Goal: Task Accomplishment & Management: Use online tool/utility

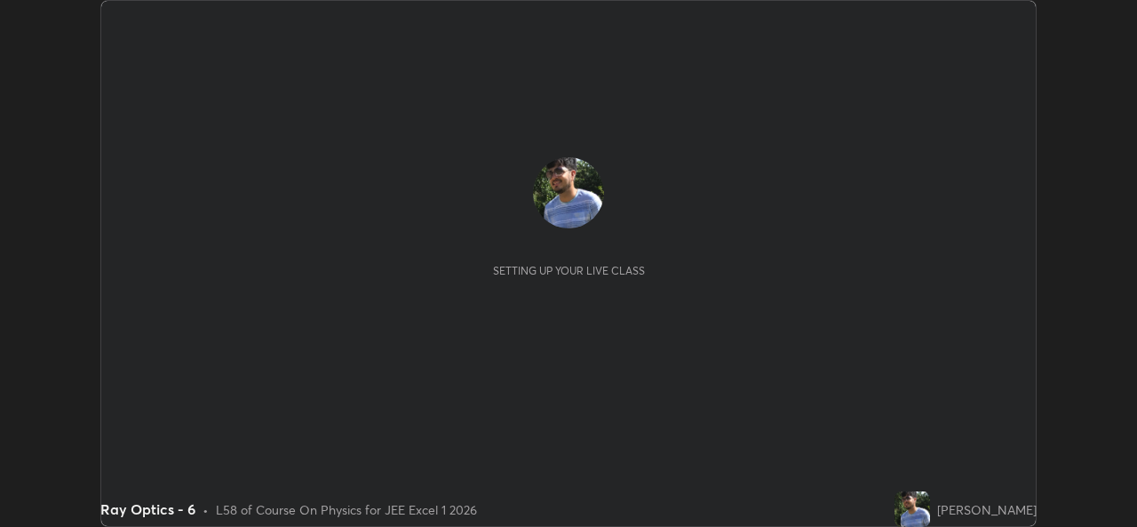
scroll to position [527, 1136]
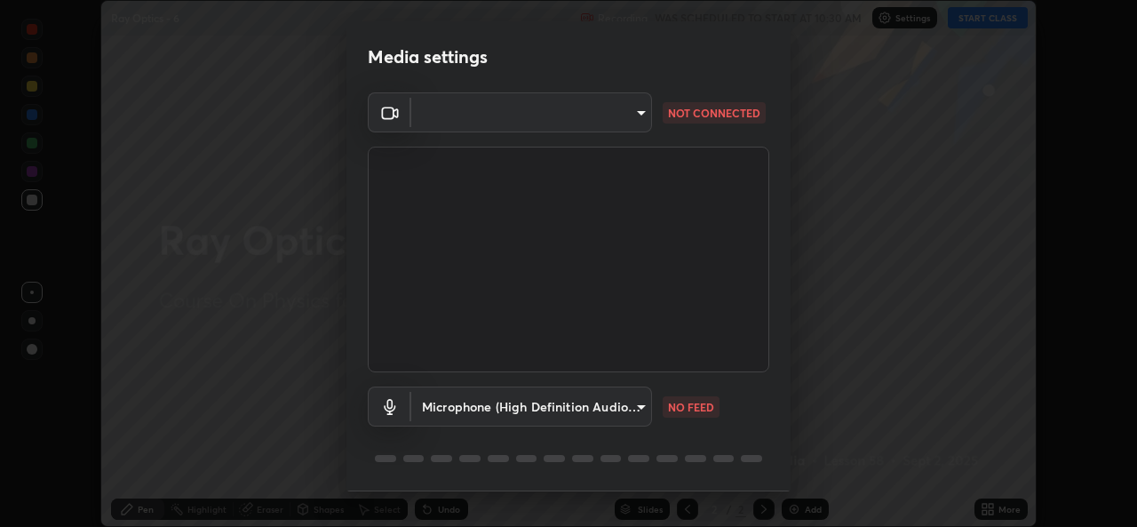
click at [642, 408] on body "Erase all Ray Optics - 6 Recording WAS SCHEDULED TO START AT 10:30 AM Settings …" at bounding box center [568, 263] width 1137 height 527
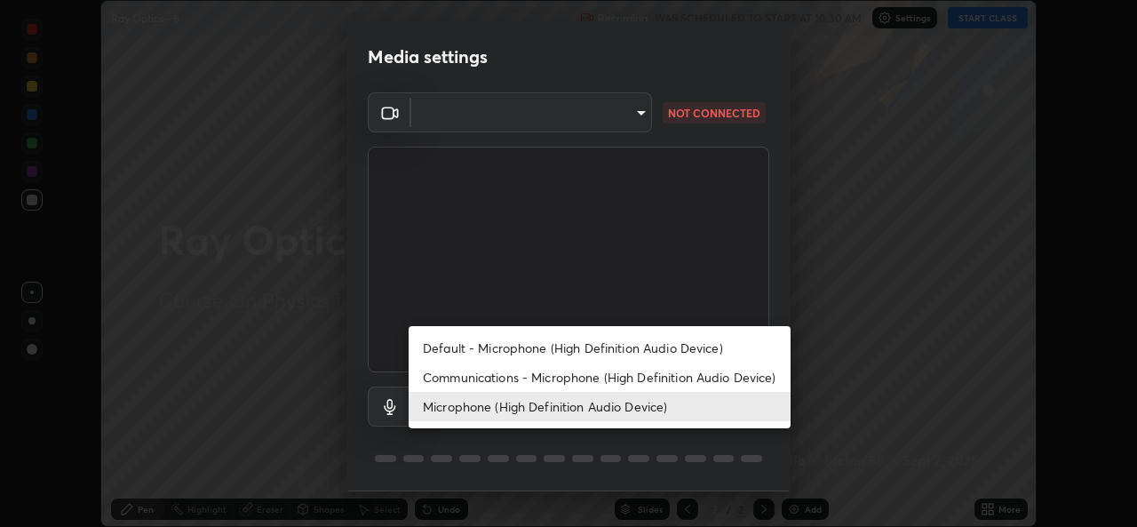
click at [613, 380] on li "Communications - Microphone (High Definition Audio Device)" at bounding box center [600, 376] width 382 height 29
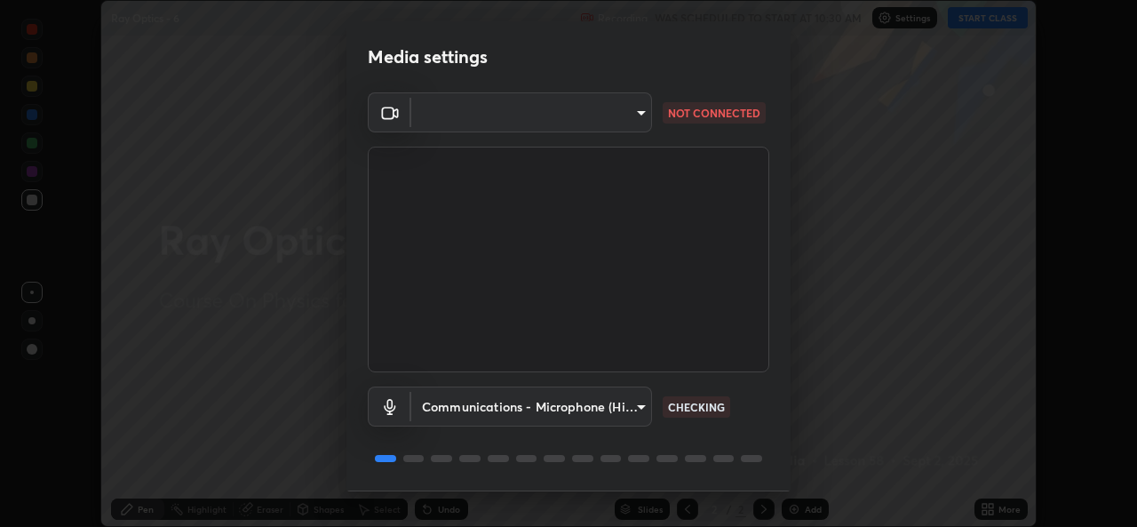
click at [642, 409] on body "Erase all Ray Optics - 6 Recording WAS SCHEDULED TO START AT 10:30 AM Settings …" at bounding box center [568, 263] width 1137 height 527
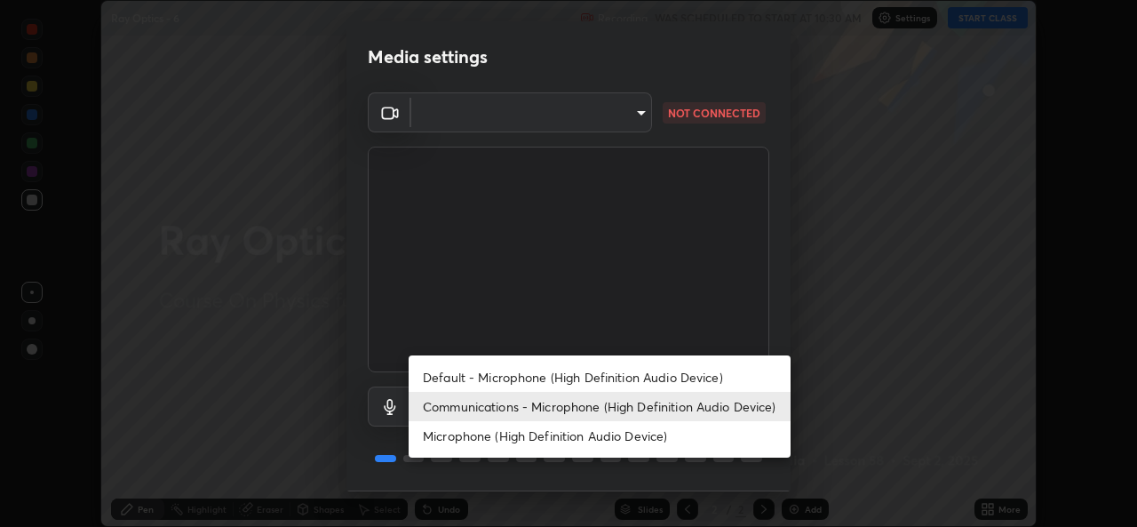
click at [615, 436] on li "Microphone (High Definition Audio Device)" at bounding box center [600, 435] width 382 height 29
type input "1f9b2b7b856d792cc5f4e166810154640c8dc3d584de9c331c588b9cd70d1665"
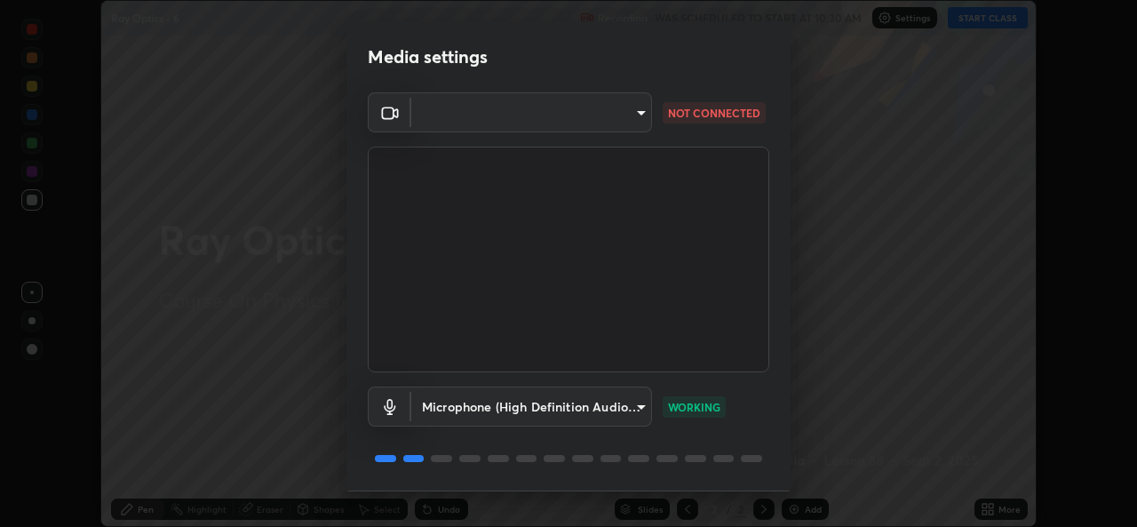
click at [633, 111] on body "Erase all Ray Optics - 6 Recording WAS SCHEDULED TO START AT 10:30 AM Settings …" at bounding box center [568, 263] width 1137 height 527
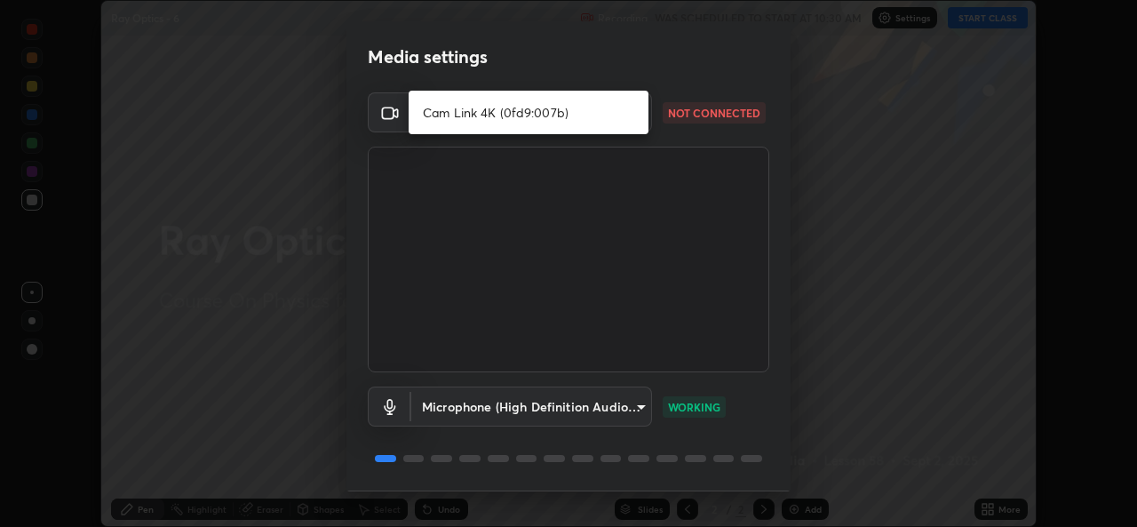
click at [545, 113] on li "Cam Link 4K (0fd9:007b)" at bounding box center [529, 112] width 240 height 29
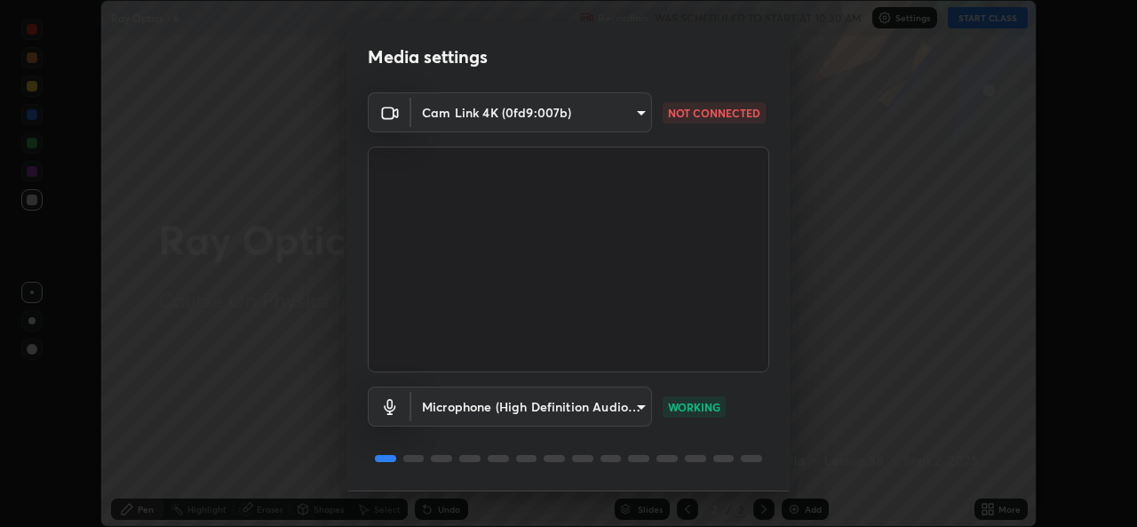
type input "02c526a7d083af2ea0f9b848da83c41b37d7728a07c2247aa6837277cf3aa32d"
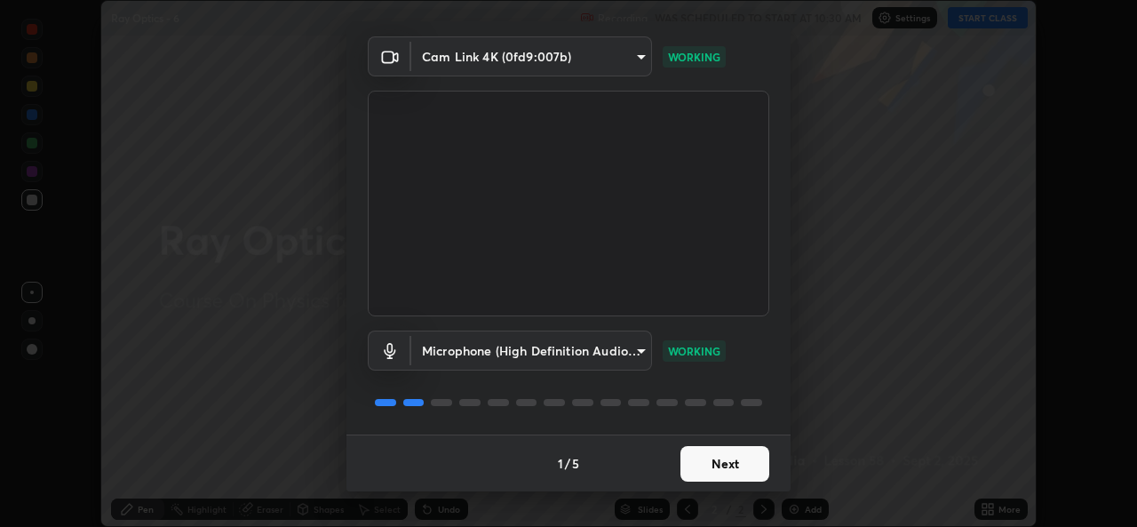
click at [736, 456] on button "Next" at bounding box center [724, 464] width 89 height 36
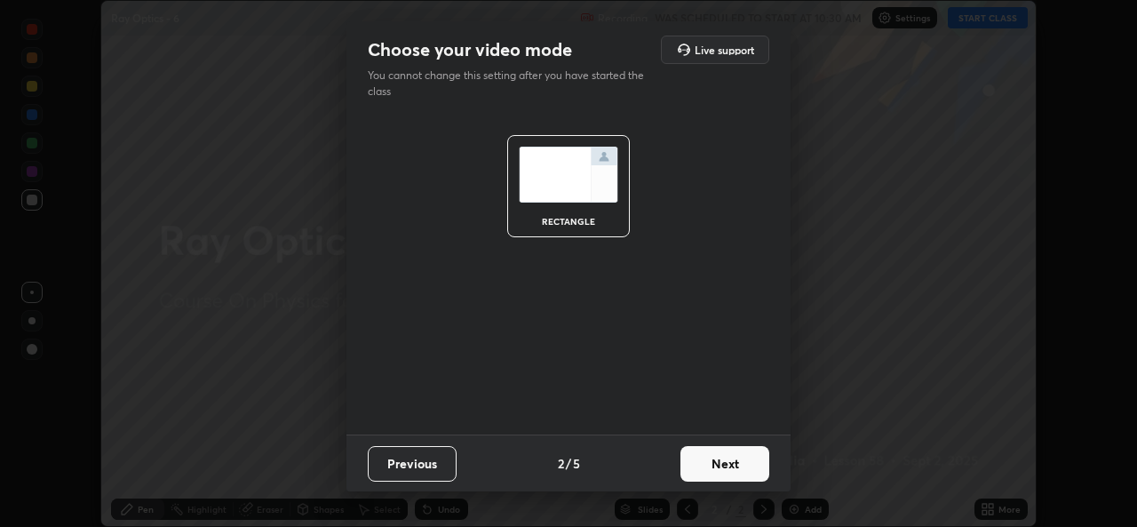
click at [737, 463] on button "Next" at bounding box center [724, 464] width 89 height 36
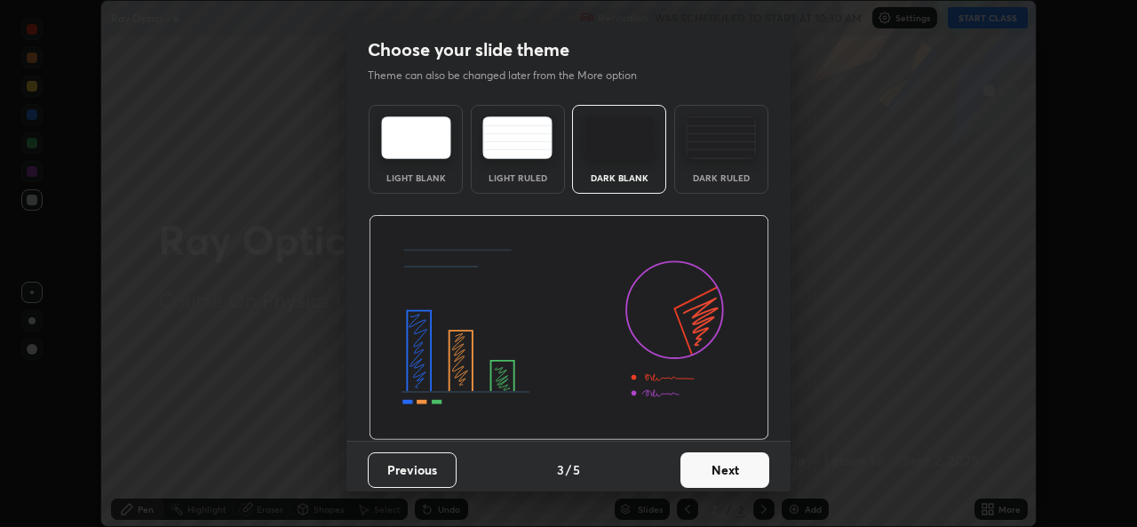
click at [739, 464] on button "Next" at bounding box center [724, 470] width 89 height 36
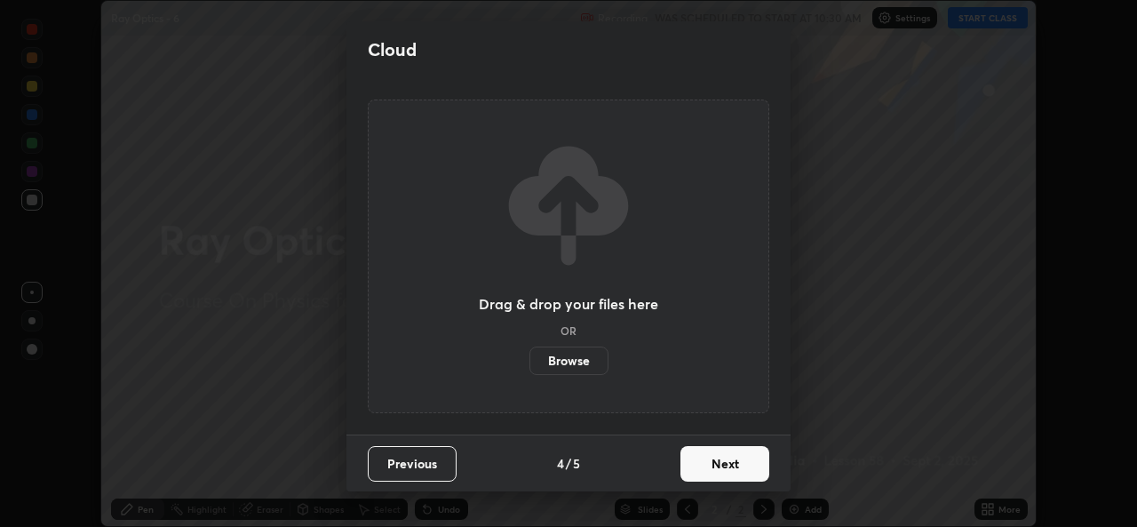
click at [739, 464] on button "Next" at bounding box center [724, 464] width 89 height 36
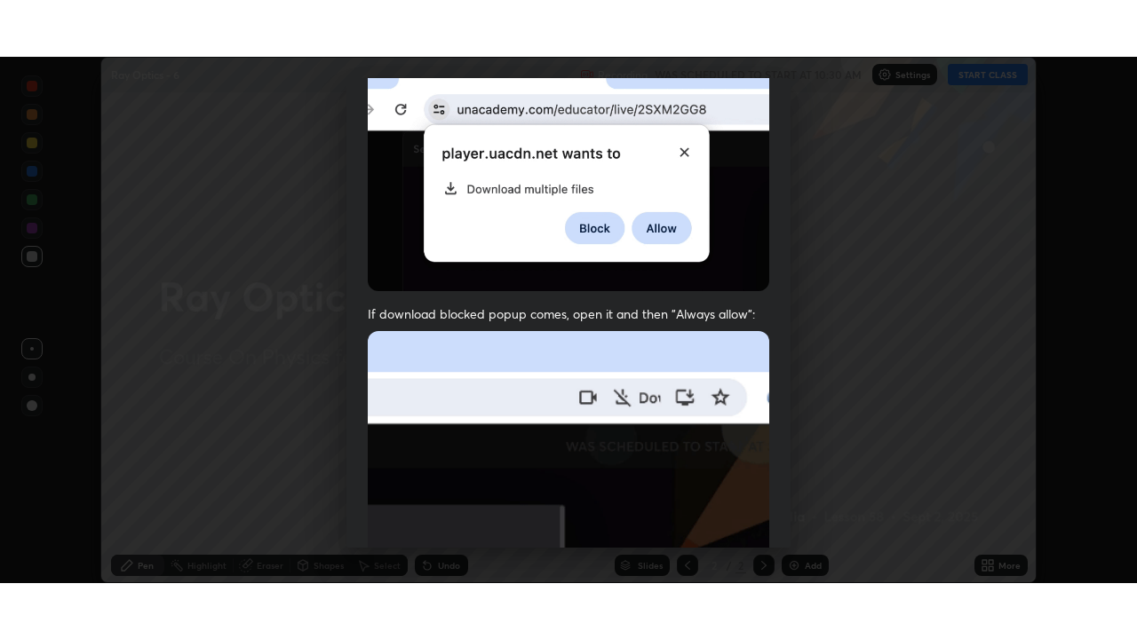
scroll to position [418, 0]
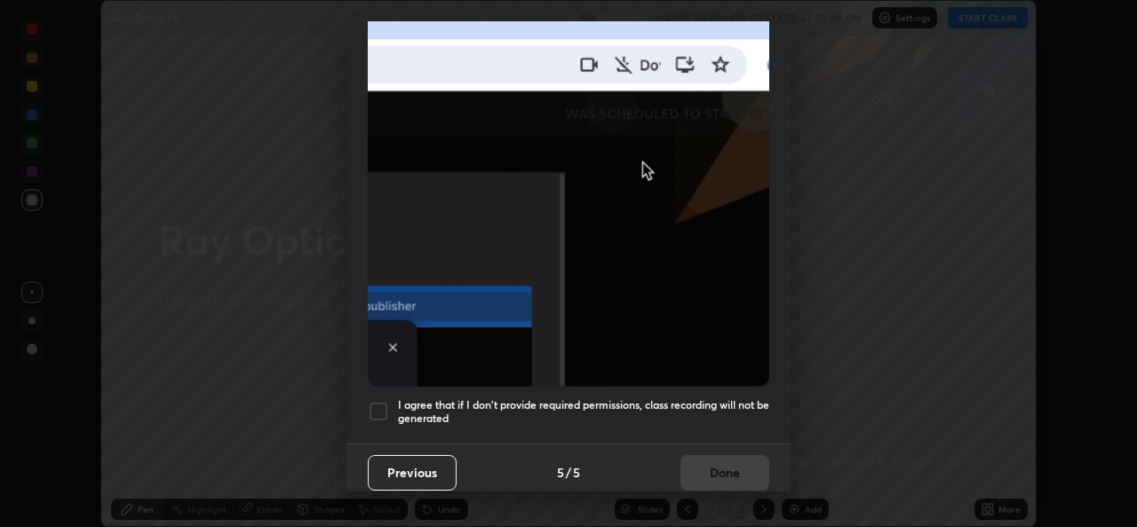
click at [383, 401] on div at bounding box center [378, 411] width 21 height 21
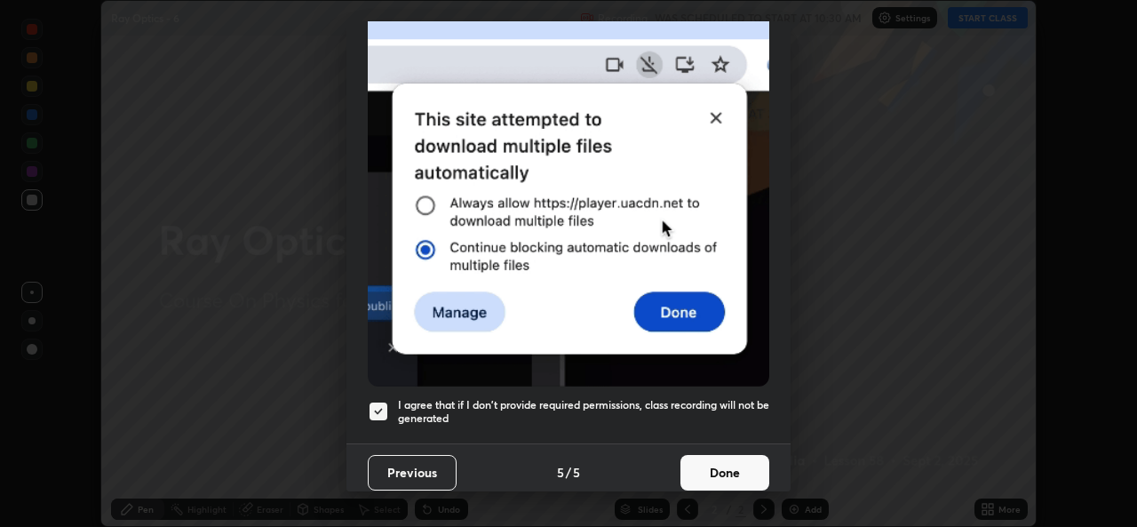
click at [704, 459] on button "Done" at bounding box center [724, 473] width 89 height 36
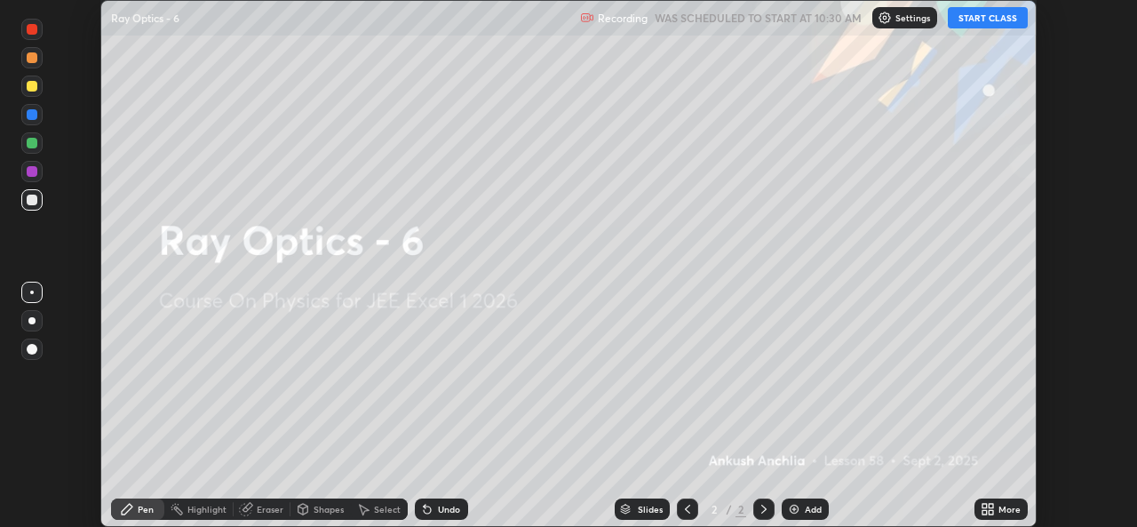
click at [997, 507] on div "More" at bounding box center [1000, 508] width 53 height 21
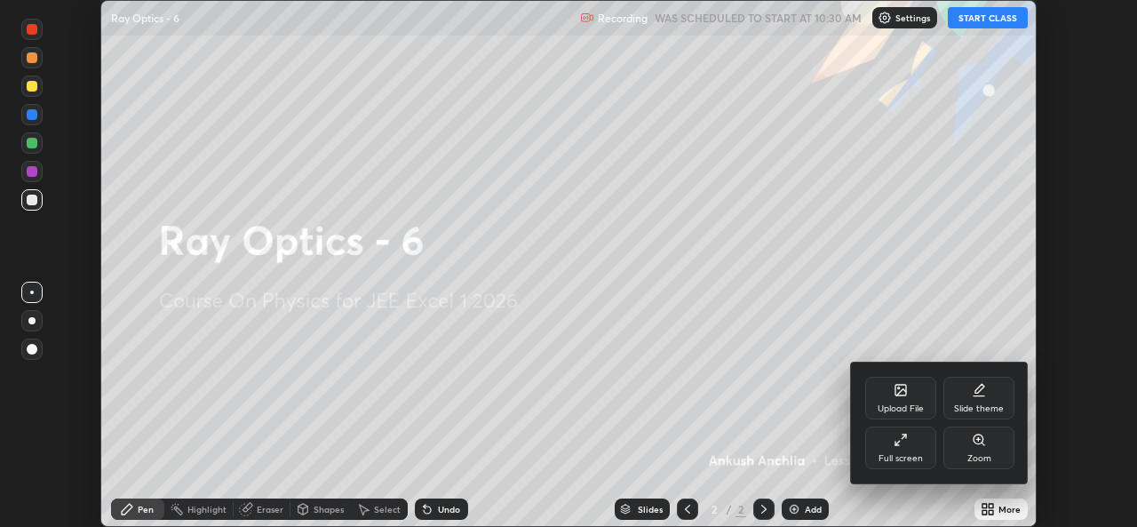
click at [922, 450] on div "Full screen" at bounding box center [900, 447] width 71 height 43
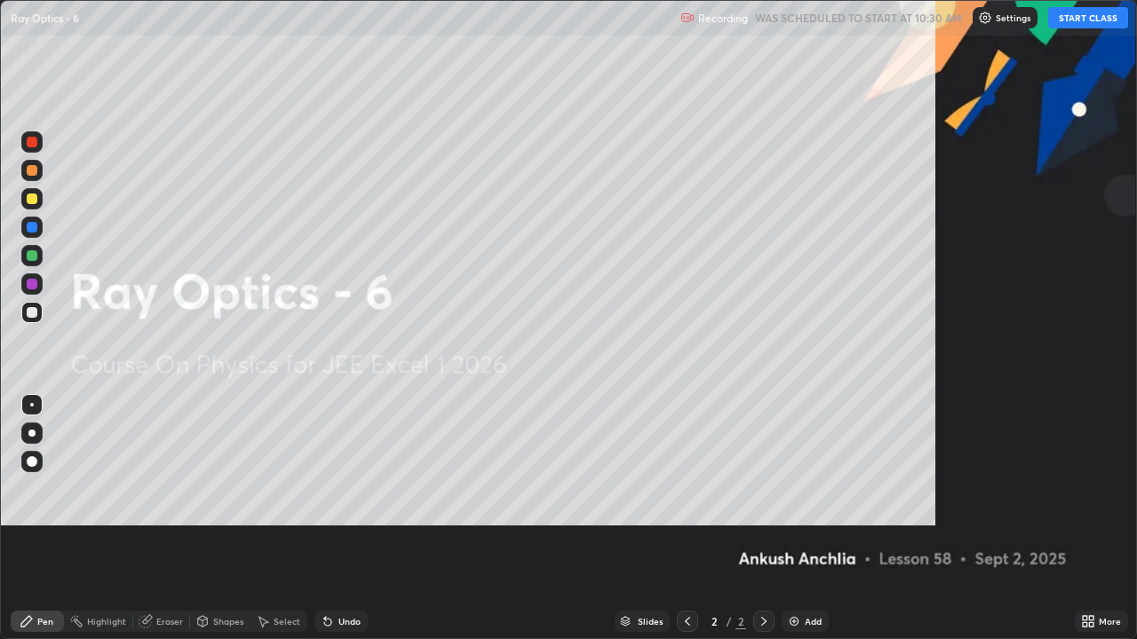
scroll to position [639, 1137]
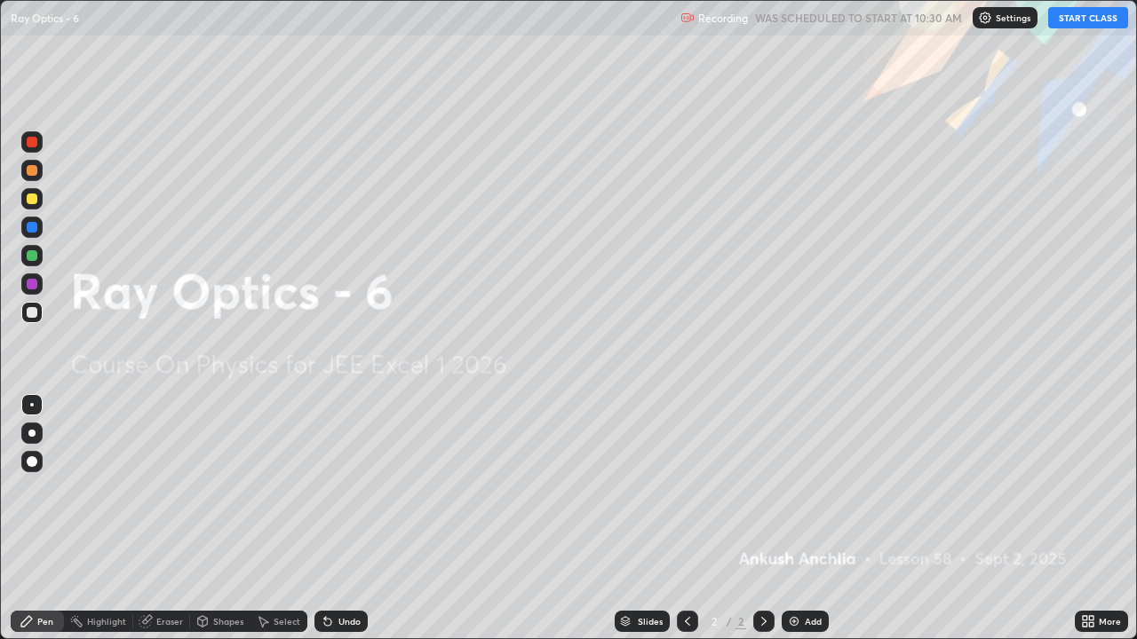
click at [1076, 21] on button "START CLASS" at bounding box center [1088, 17] width 80 height 21
click at [789, 526] on img at bounding box center [794, 622] width 14 height 14
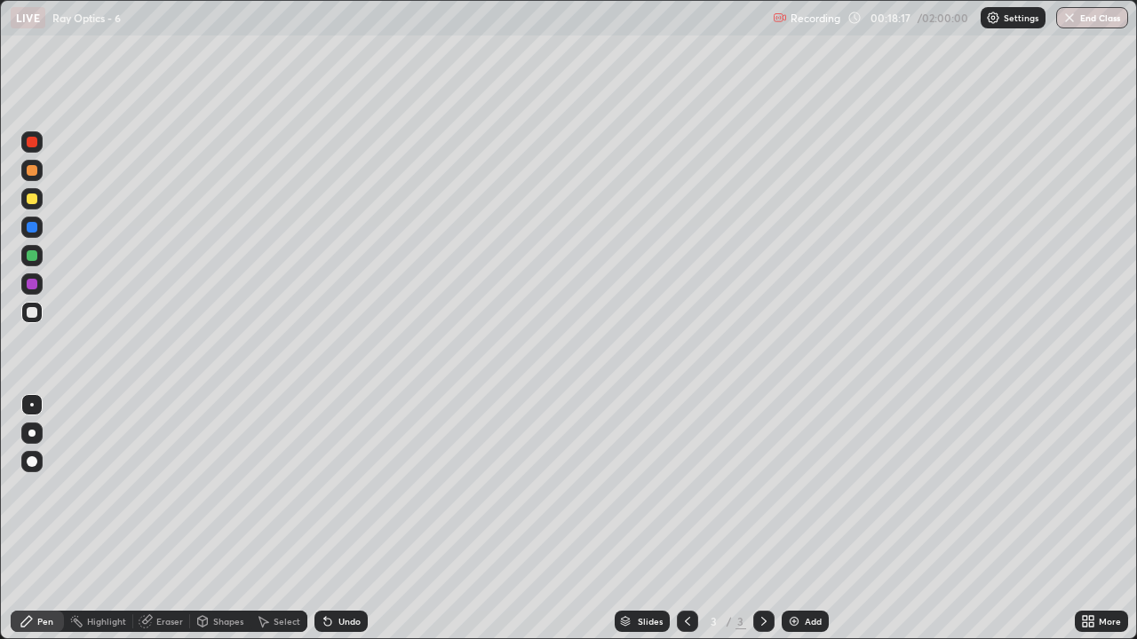
click at [117, 526] on div "Highlight" at bounding box center [98, 621] width 69 height 21
click at [40, 526] on div "Pen" at bounding box center [45, 621] width 16 height 9
click at [111, 526] on div "Highlight" at bounding box center [106, 621] width 39 height 9
click at [51, 526] on div "Pen" at bounding box center [45, 621] width 16 height 9
click at [805, 526] on div "Add" at bounding box center [813, 621] width 17 height 9
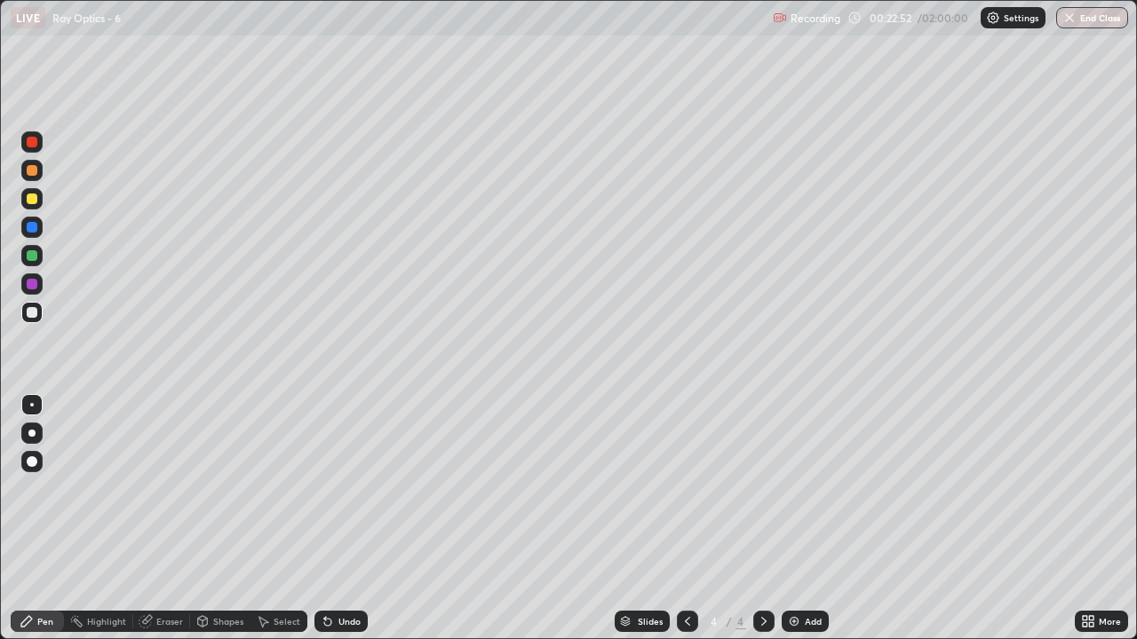
click at [687, 526] on icon at bounding box center [687, 621] width 5 height 9
click at [762, 526] on icon at bounding box center [764, 622] width 14 height 14
click at [686, 526] on icon at bounding box center [687, 622] width 14 height 14
click at [762, 526] on icon at bounding box center [764, 622] width 14 height 14
click at [687, 526] on icon at bounding box center [687, 622] width 14 height 14
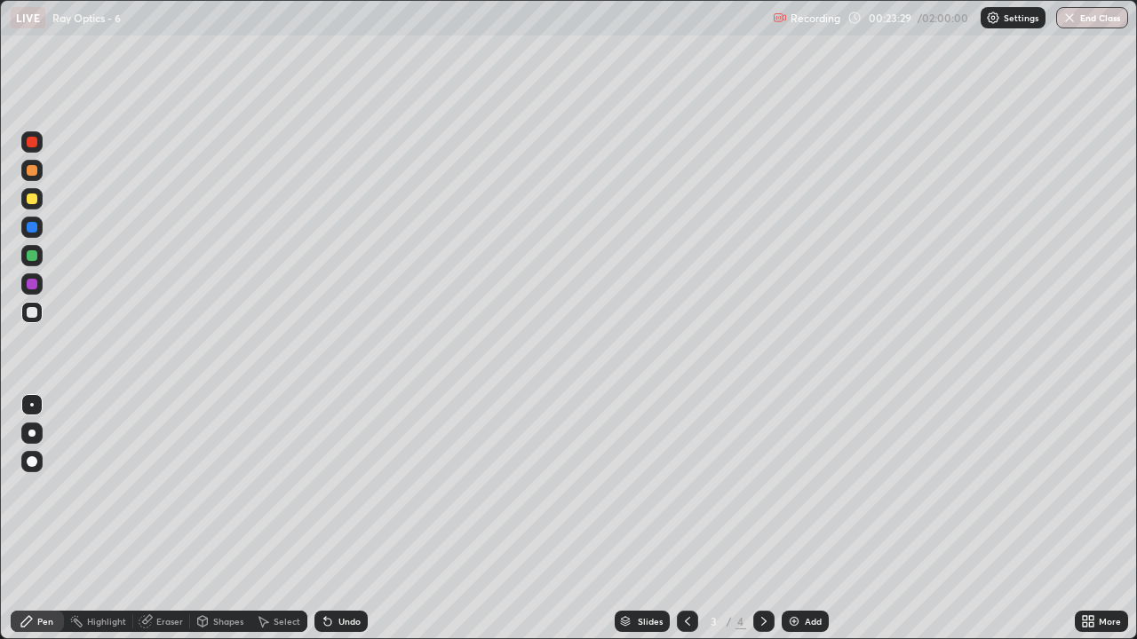
click at [761, 526] on icon at bounding box center [764, 622] width 14 height 14
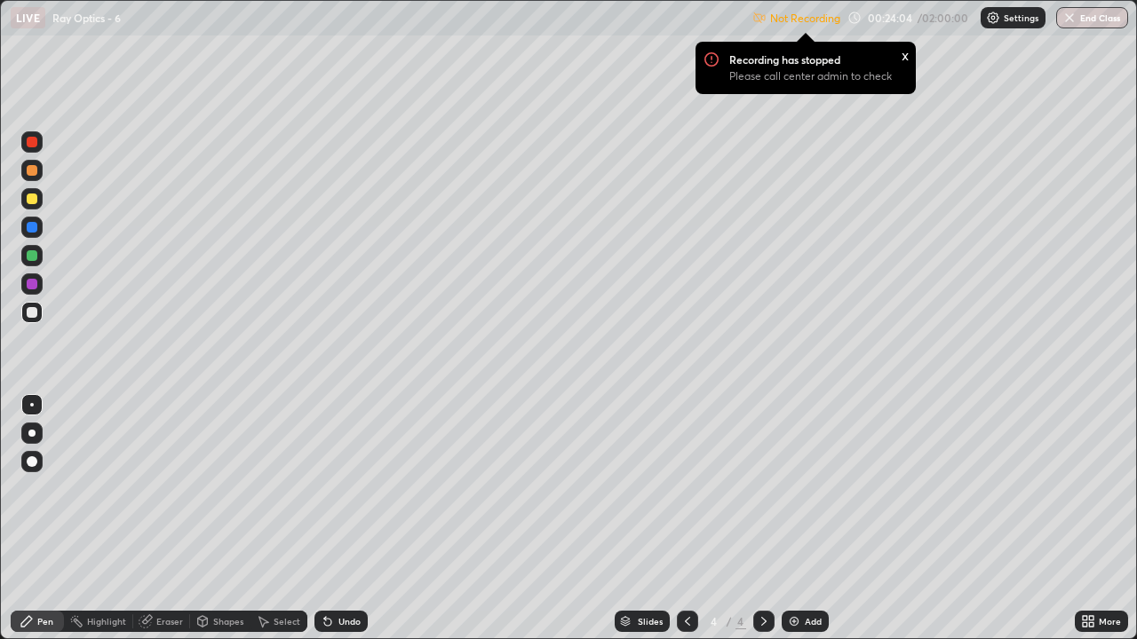
click at [162, 526] on div "Eraser" at bounding box center [161, 621] width 57 height 21
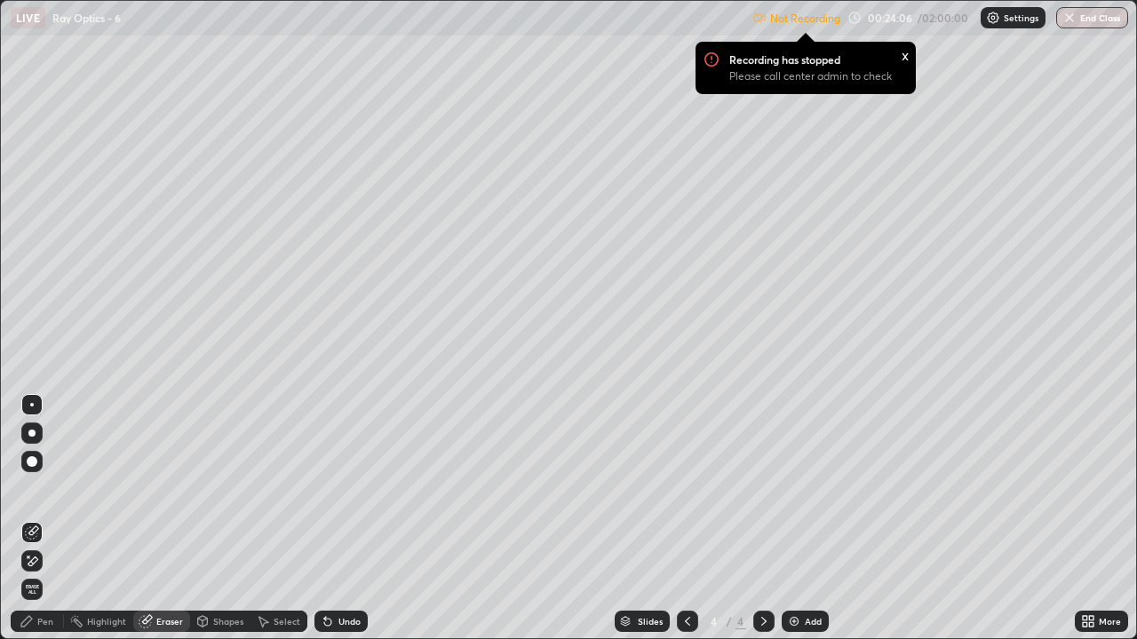
click at [45, 526] on div "Pen" at bounding box center [37, 621] width 53 height 21
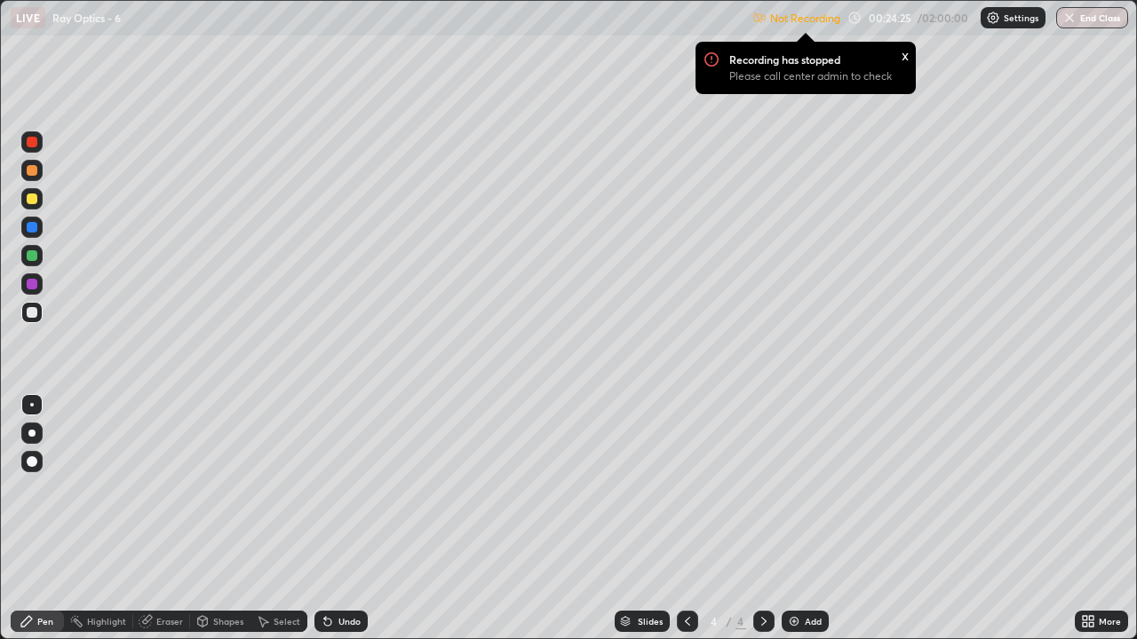
click at [678, 526] on div at bounding box center [687, 621] width 21 height 21
click at [762, 526] on icon at bounding box center [764, 622] width 14 height 14
click at [682, 526] on icon at bounding box center [687, 622] width 14 height 14
click at [40, 526] on div "Pen" at bounding box center [45, 621] width 16 height 9
click at [112, 526] on div "Highlight" at bounding box center [106, 621] width 39 height 9
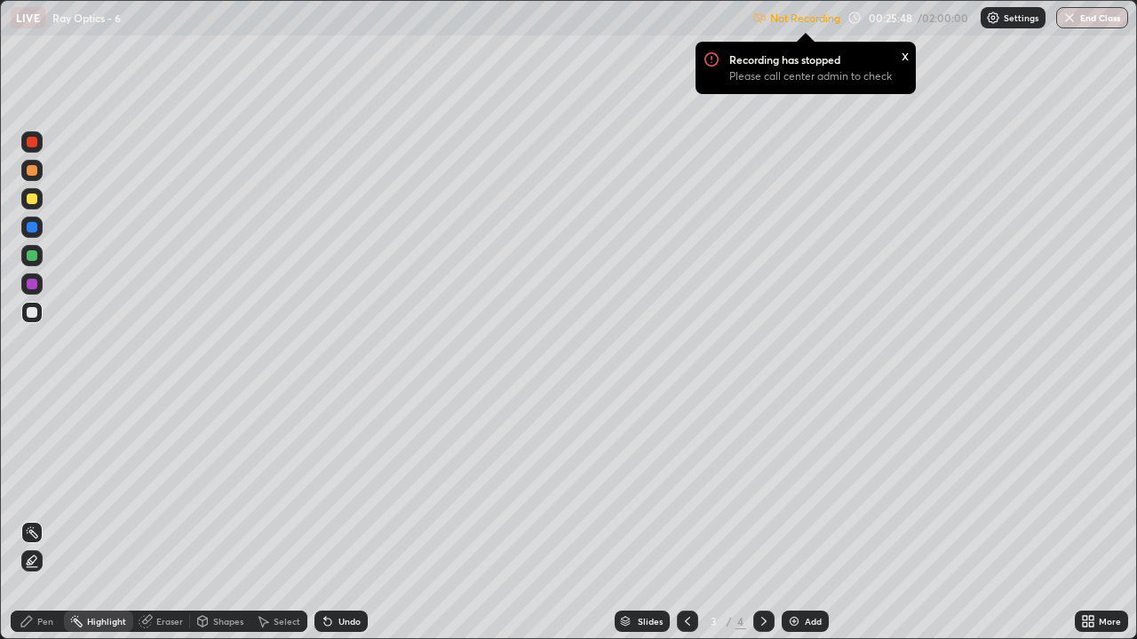
click at [45, 526] on div "Pen" at bounding box center [37, 621] width 53 height 21
click at [112, 526] on div "Highlight" at bounding box center [106, 621] width 39 height 9
click at [763, 526] on icon at bounding box center [764, 622] width 14 height 14
click at [42, 526] on div "Pen" at bounding box center [45, 621] width 16 height 9
click at [1008, 26] on div "Settings" at bounding box center [1013, 17] width 65 height 21
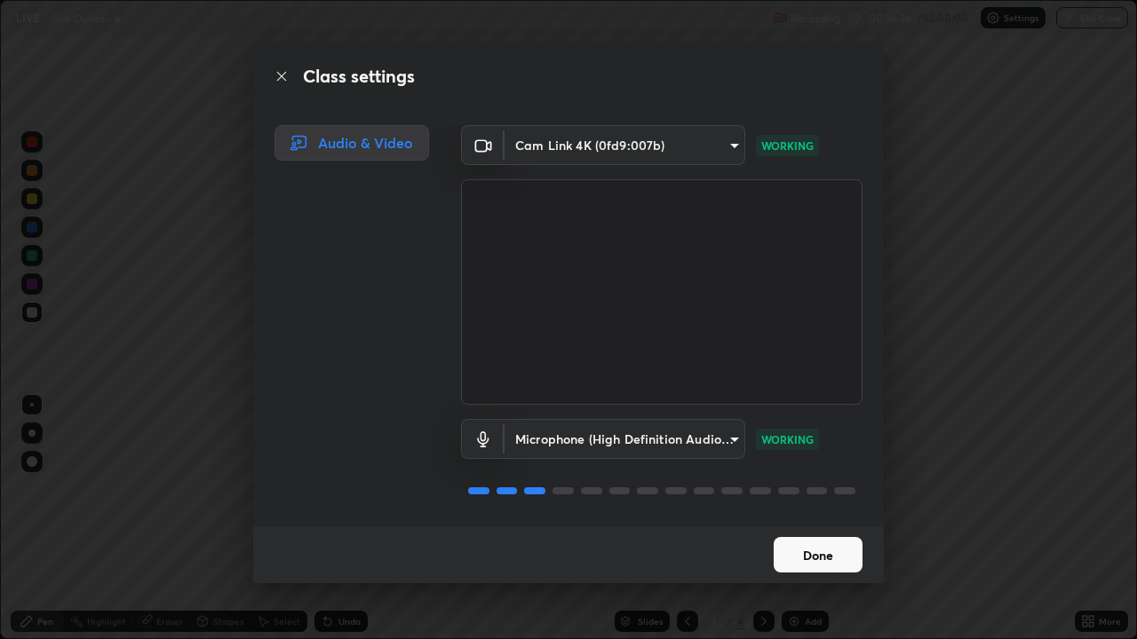
click at [841, 526] on button "Done" at bounding box center [818, 555] width 89 height 36
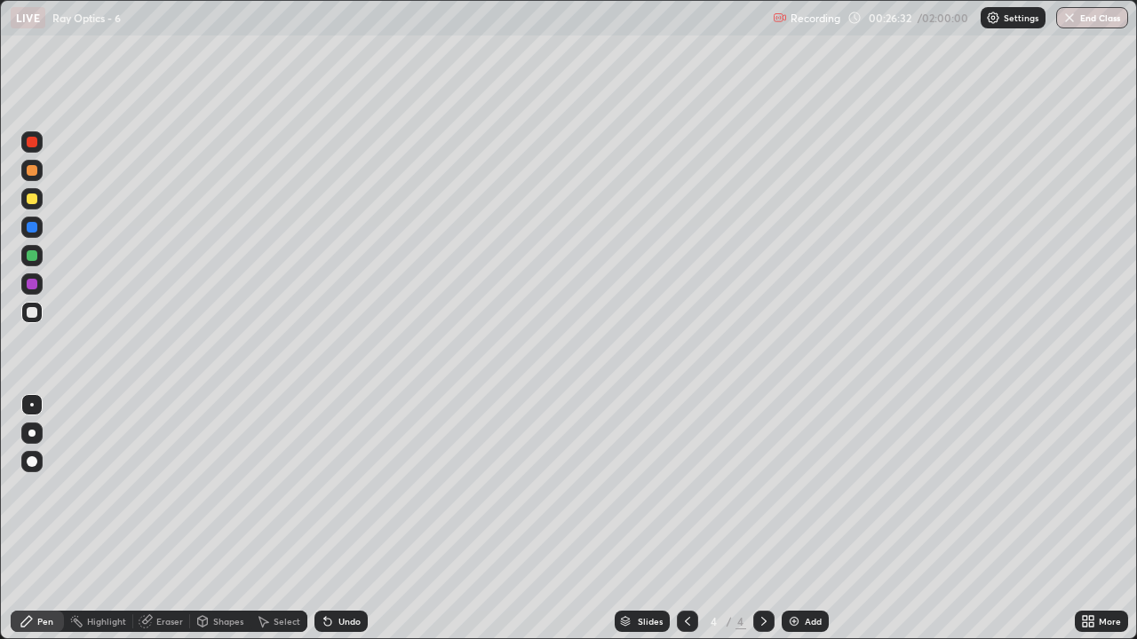
click at [180, 526] on div "Eraser" at bounding box center [161, 621] width 57 height 21
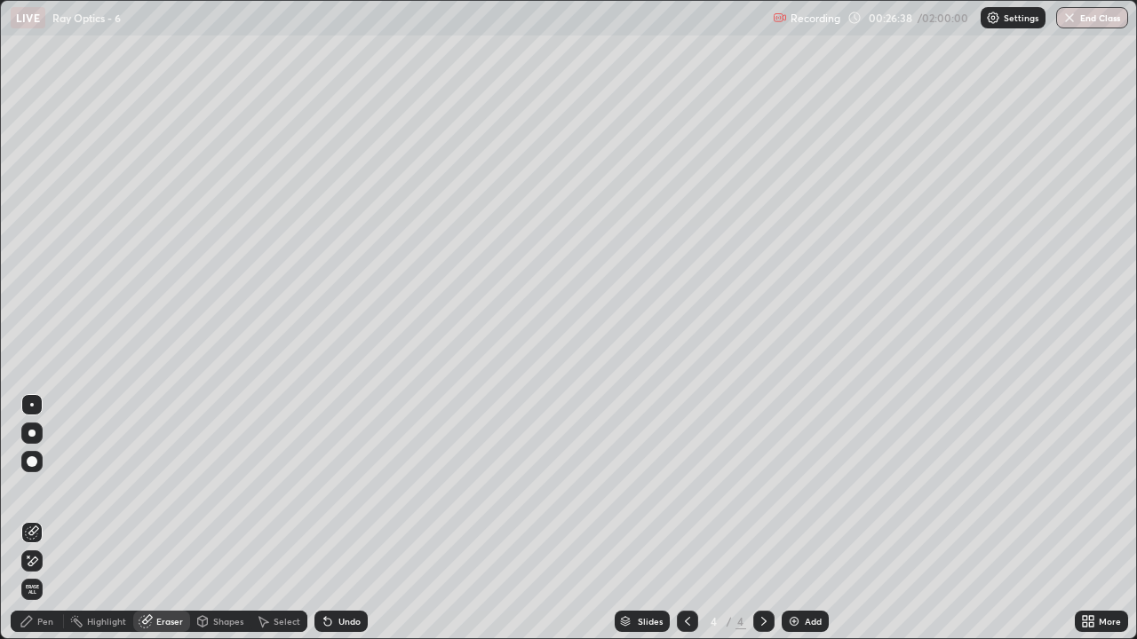
click at [59, 526] on div "Pen" at bounding box center [37, 621] width 53 height 21
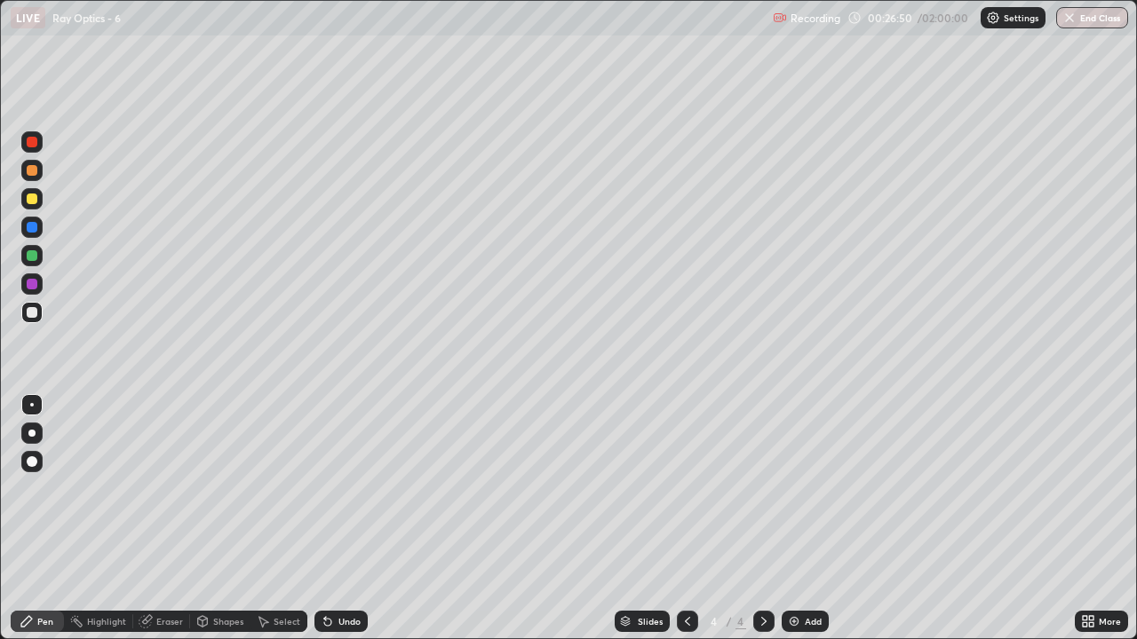
click at [686, 526] on icon at bounding box center [687, 622] width 14 height 14
click at [763, 526] on icon at bounding box center [763, 621] width 5 height 9
click at [682, 526] on icon at bounding box center [687, 622] width 14 height 14
click at [757, 526] on icon at bounding box center [764, 622] width 14 height 14
click at [163, 526] on div "Eraser" at bounding box center [169, 621] width 27 height 9
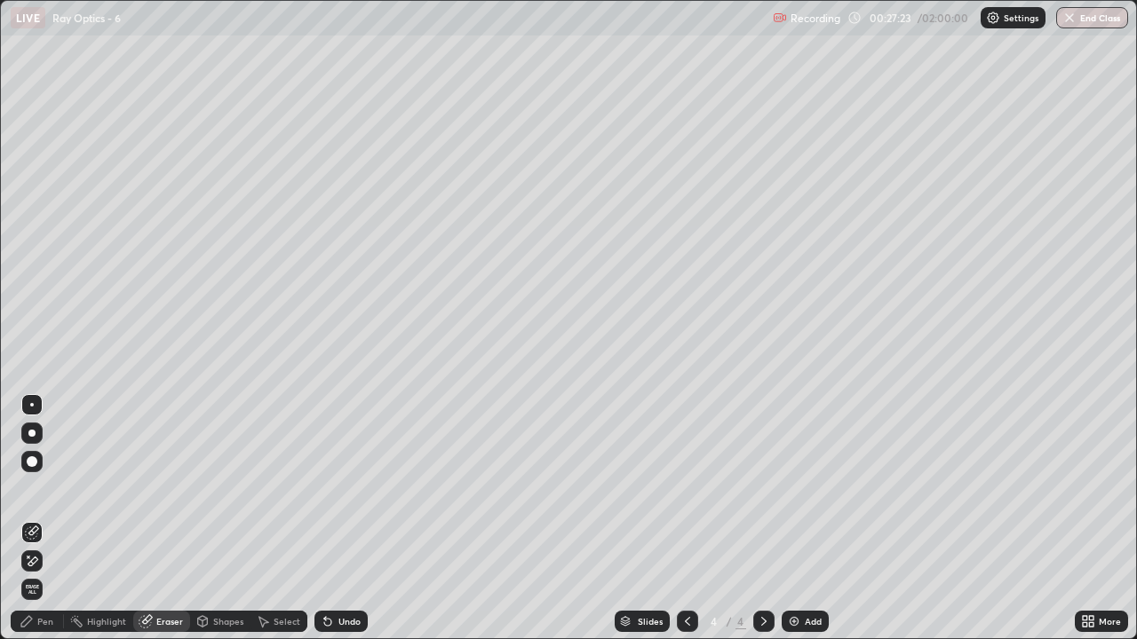
click at [53, 526] on div "Pen" at bounding box center [37, 621] width 53 height 21
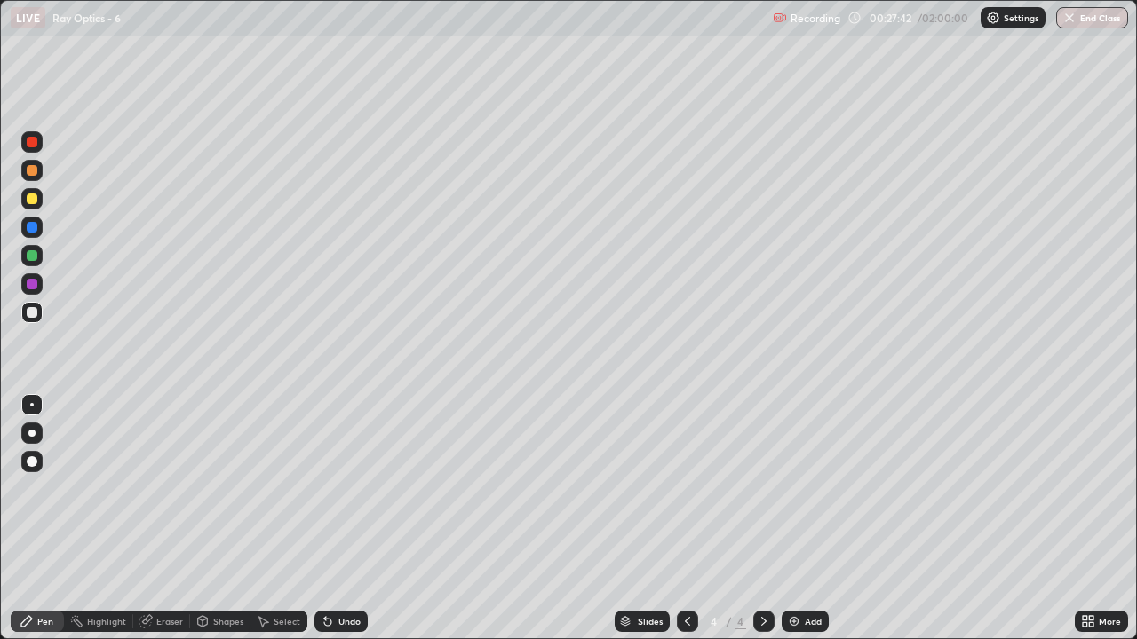
click at [686, 526] on icon at bounding box center [687, 622] width 14 height 14
click at [113, 526] on div "Highlight" at bounding box center [106, 621] width 39 height 9
click at [759, 526] on icon at bounding box center [764, 622] width 14 height 14
click at [49, 526] on div "Pen" at bounding box center [45, 621] width 16 height 9
click at [688, 526] on icon at bounding box center [687, 622] width 14 height 14
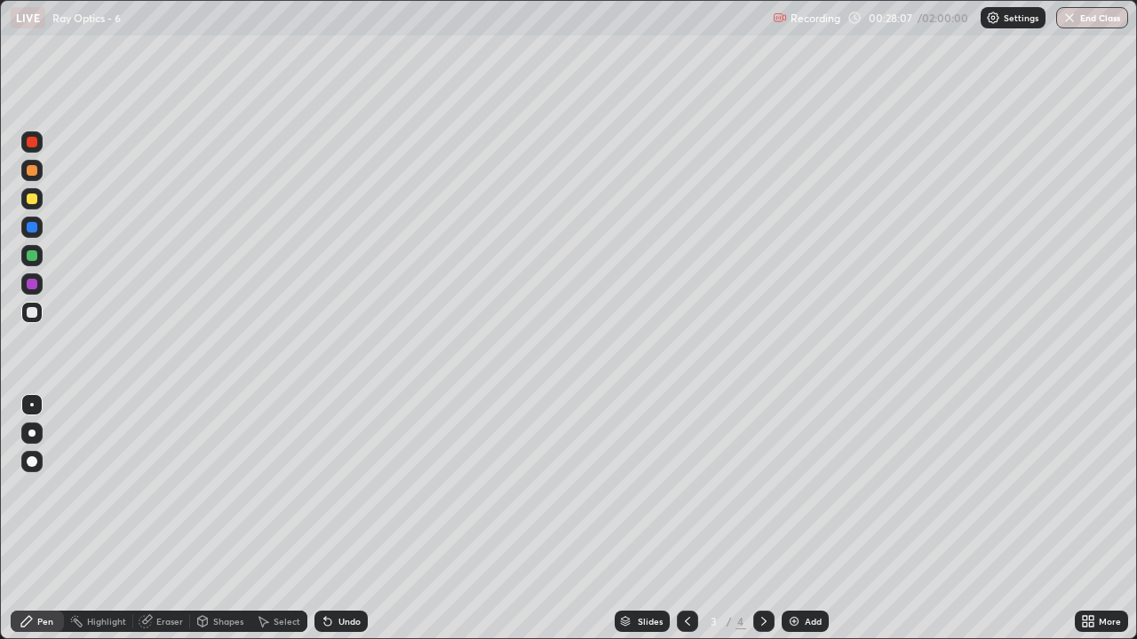
click at [91, 526] on div "Highlight" at bounding box center [106, 621] width 39 height 9
click at [762, 526] on icon at bounding box center [764, 622] width 14 height 14
click at [42, 526] on div "Pen" at bounding box center [45, 621] width 16 height 9
click at [167, 526] on div "Eraser" at bounding box center [169, 621] width 27 height 9
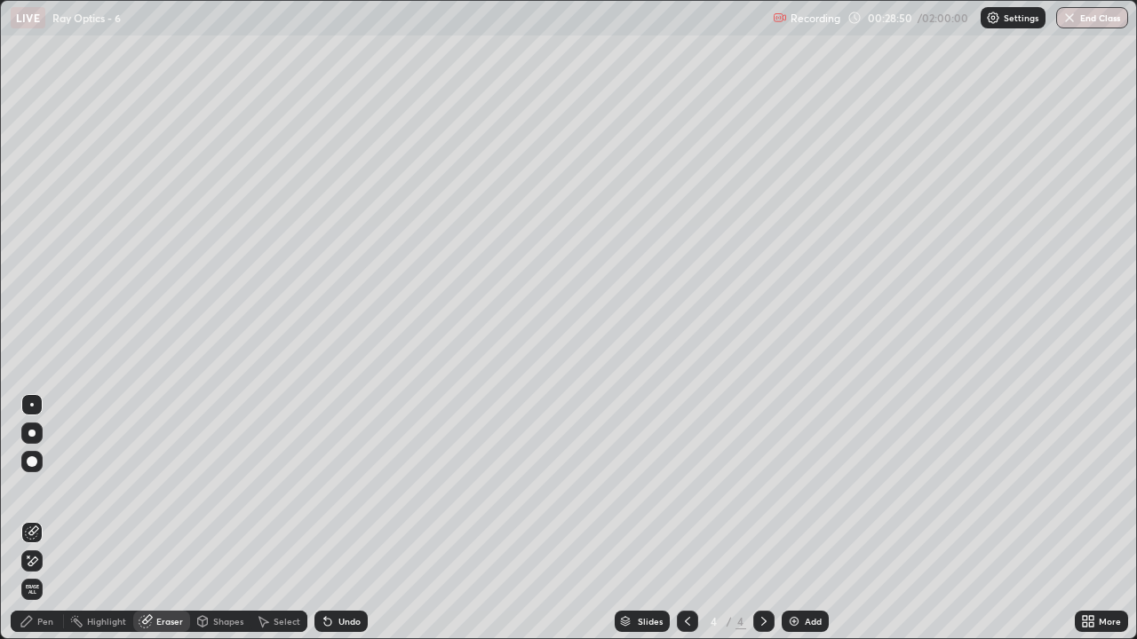
click at [54, 526] on div "Pen" at bounding box center [37, 621] width 53 height 21
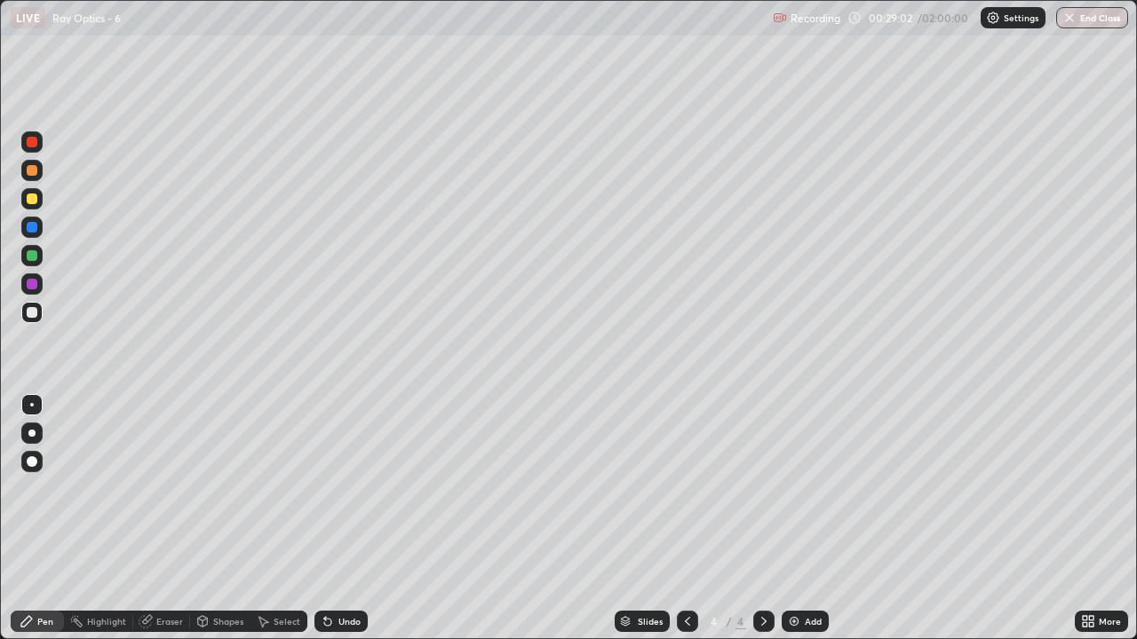
click at [33, 139] on div at bounding box center [32, 142] width 11 height 11
click at [686, 526] on icon at bounding box center [687, 622] width 14 height 14
click at [762, 526] on icon at bounding box center [764, 622] width 14 height 14
click at [687, 526] on icon at bounding box center [687, 622] width 14 height 14
click at [763, 526] on icon at bounding box center [764, 622] width 14 height 14
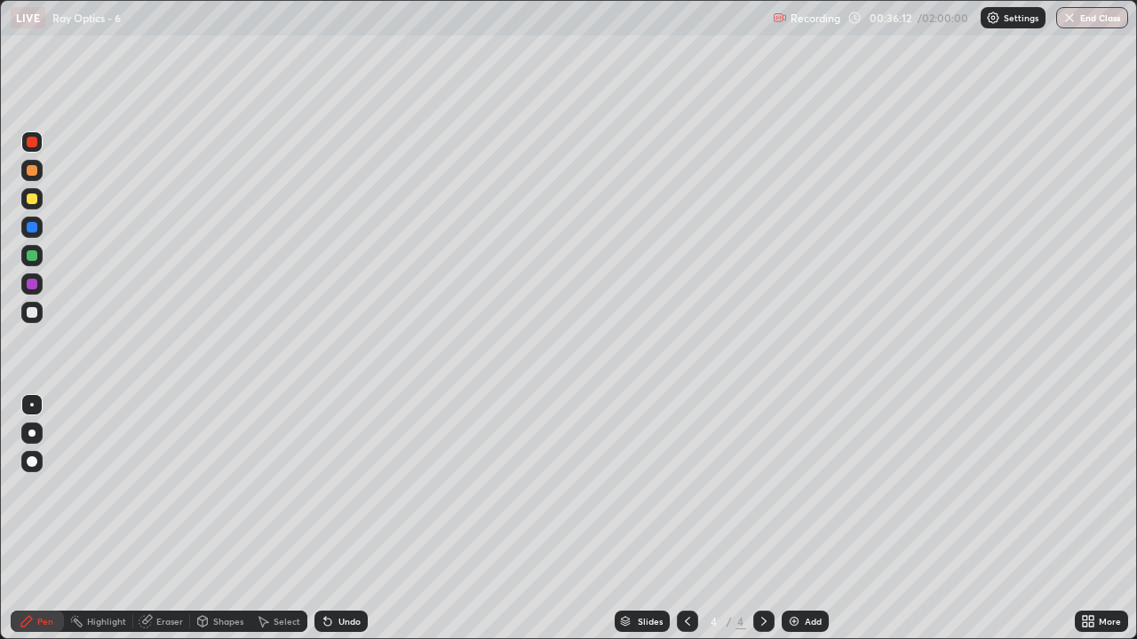
click at [36, 320] on div at bounding box center [31, 312] width 21 height 21
click at [797, 526] on img at bounding box center [794, 622] width 14 height 14
click at [344, 526] on div "Undo" at bounding box center [349, 621] width 22 height 9
click at [342, 526] on div "Undo" at bounding box center [349, 621] width 22 height 9
click at [340, 526] on div "Undo" at bounding box center [349, 621] width 22 height 9
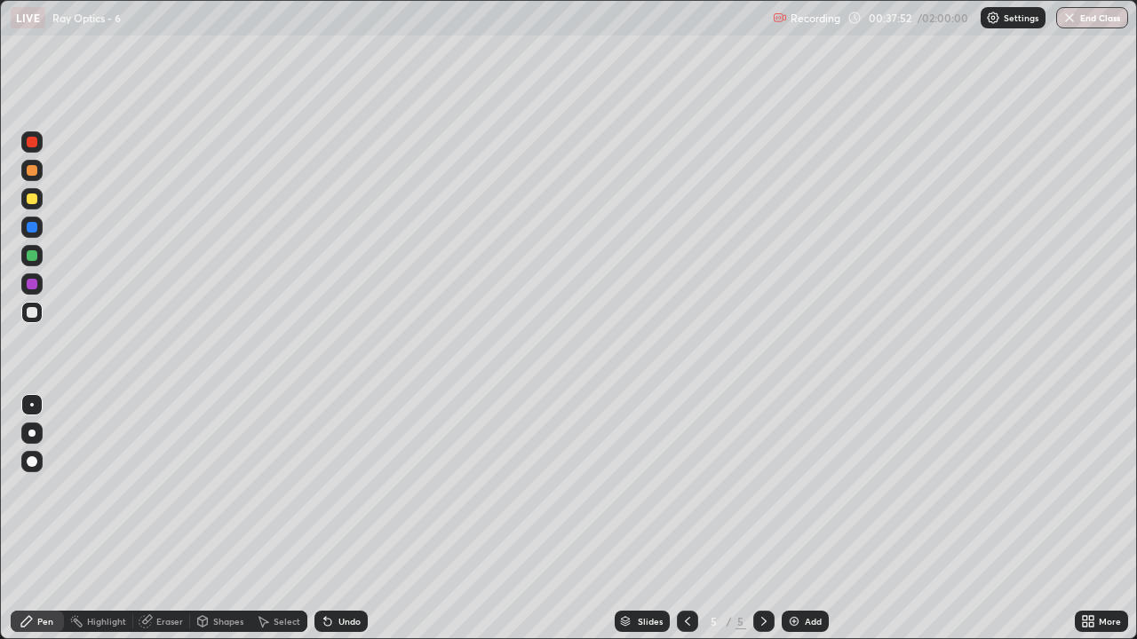
click at [331, 526] on icon at bounding box center [328, 622] width 14 height 14
click at [338, 526] on div "Undo" at bounding box center [340, 621] width 53 height 21
click at [116, 526] on div "Highlight" at bounding box center [106, 621] width 39 height 9
click at [29, 526] on icon at bounding box center [26, 621] width 11 height 11
click at [36, 526] on div "Pen" at bounding box center [37, 621] width 53 height 21
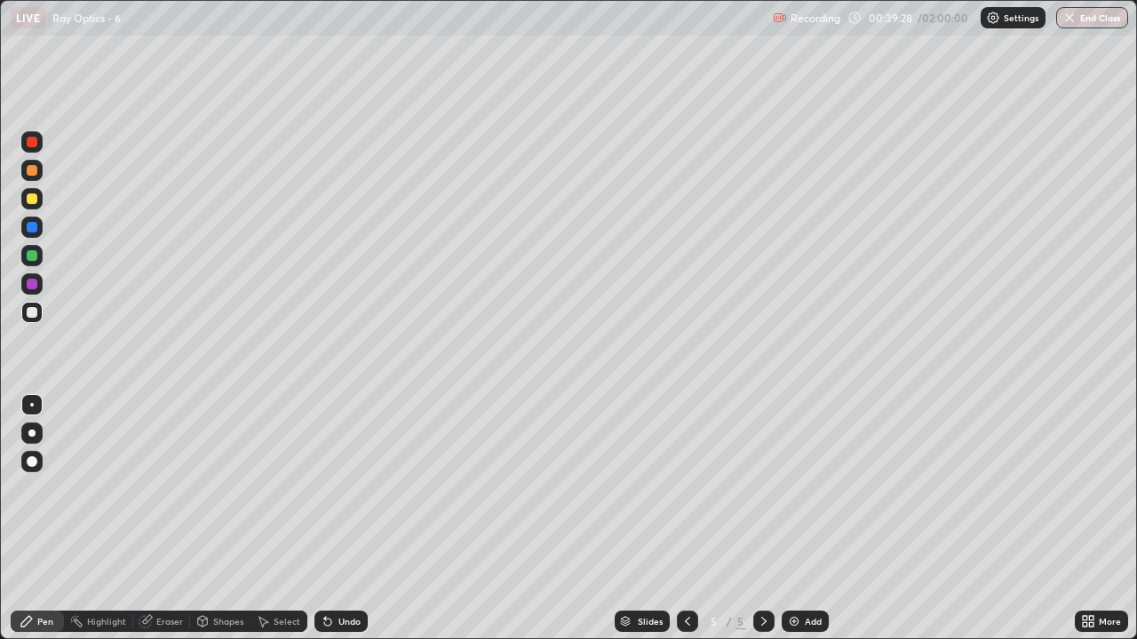
click at [107, 526] on div "Highlight" at bounding box center [106, 621] width 39 height 9
click at [47, 526] on div "Pen" at bounding box center [45, 621] width 16 height 9
click at [113, 526] on div "Highlight" at bounding box center [106, 621] width 39 height 9
click at [22, 526] on icon at bounding box center [27, 622] width 14 height 14
click at [115, 526] on div "Highlight" at bounding box center [106, 621] width 39 height 9
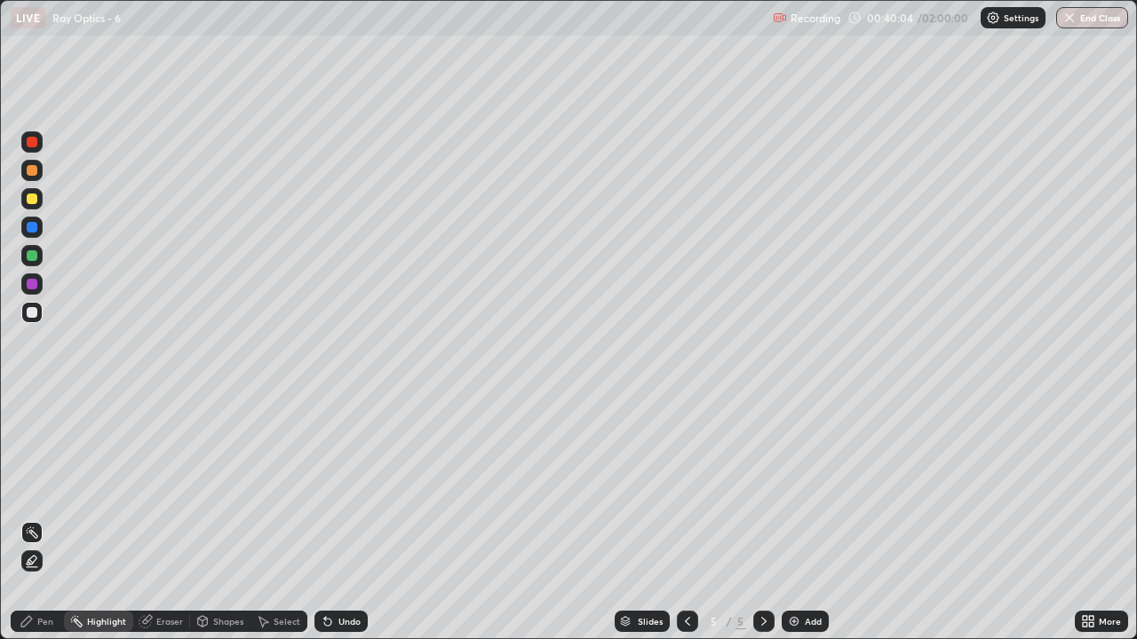
click at [52, 526] on div "Pen" at bounding box center [45, 621] width 16 height 9
click at [805, 526] on div "Add" at bounding box center [813, 621] width 17 height 9
click at [33, 143] on div at bounding box center [32, 142] width 11 height 11
click at [677, 526] on div at bounding box center [687, 621] width 21 height 21
click at [762, 526] on icon at bounding box center [763, 621] width 5 height 9
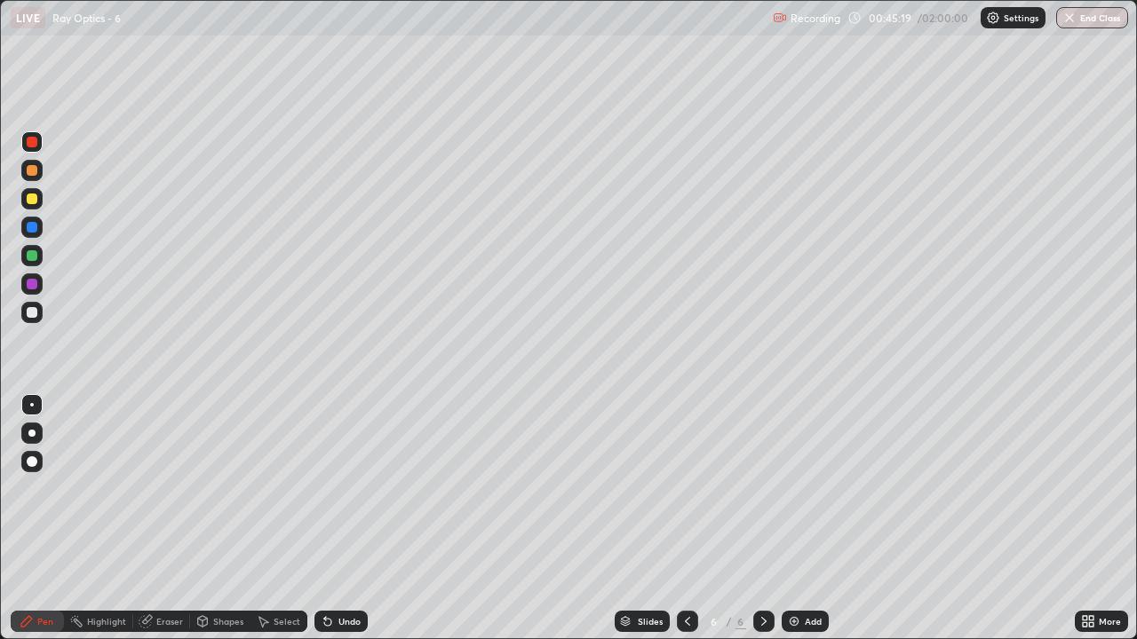
click at [687, 526] on icon at bounding box center [687, 622] width 14 height 14
click at [686, 526] on icon at bounding box center [687, 622] width 14 height 14
click at [33, 313] on div at bounding box center [32, 312] width 11 height 11
click at [163, 526] on div "Eraser" at bounding box center [169, 621] width 27 height 9
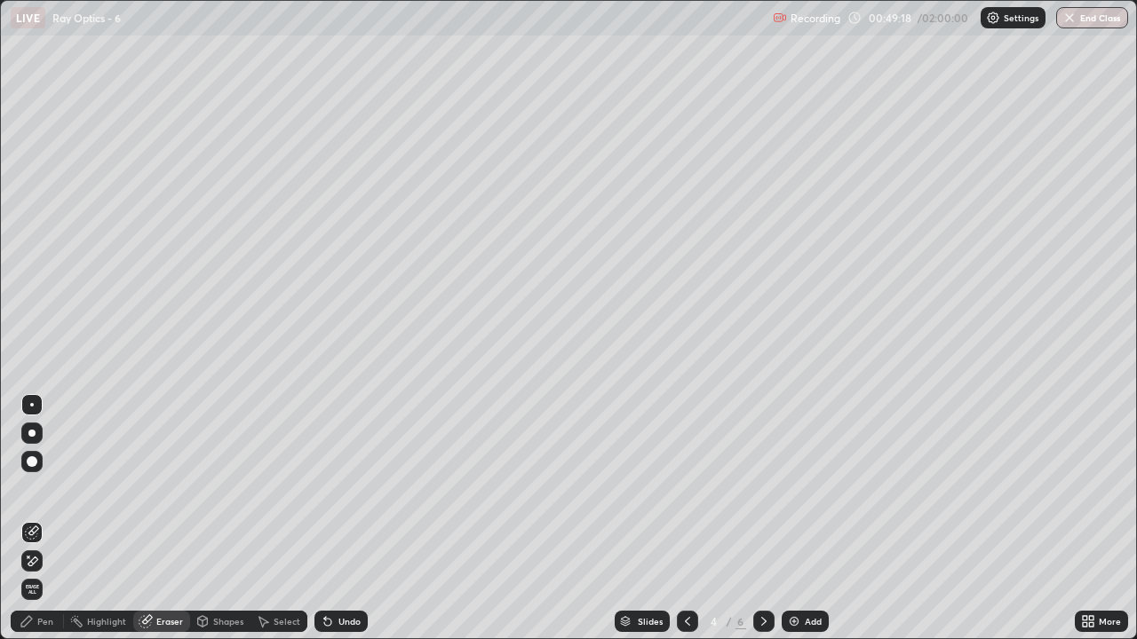
click at [37, 526] on icon at bounding box center [32, 561] width 14 height 15
click at [762, 526] on icon at bounding box center [764, 622] width 14 height 14
click at [799, 526] on div "Add" at bounding box center [805, 621] width 47 height 21
click at [52, 526] on div "Pen" at bounding box center [45, 621] width 16 height 9
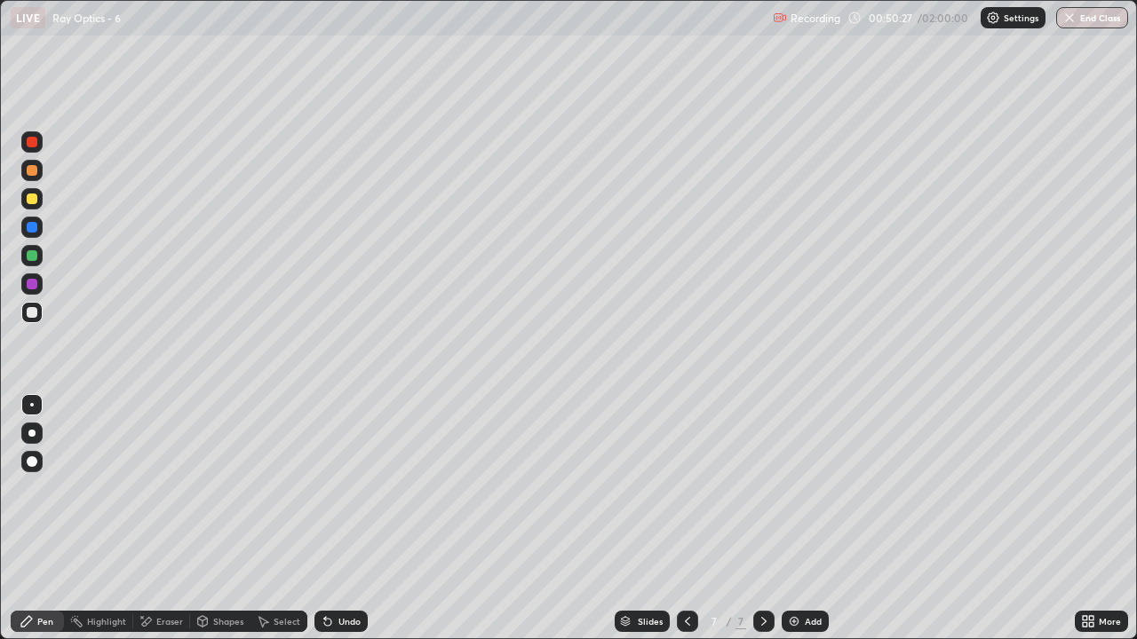
click at [677, 526] on div at bounding box center [687, 621] width 21 height 21
click at [762, 526] on icon at bounding box center [764, 622] width 14 height 14
click at [156, 526] on div "Eraser" at bounding box center [169, 621] width 27 height 9
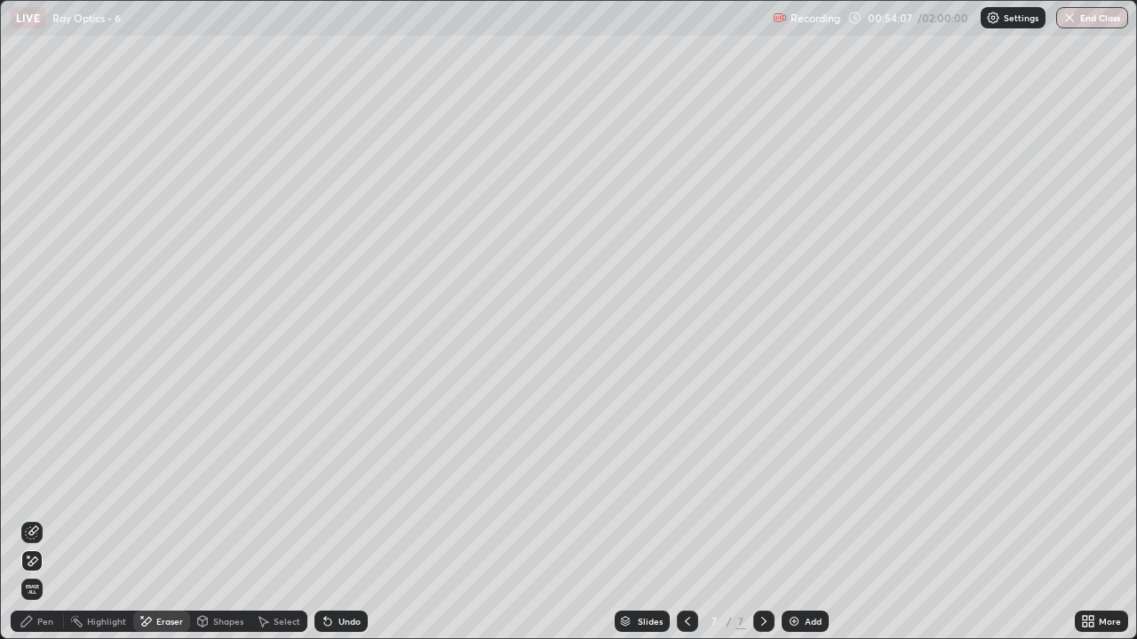
click at [42, 526] on div "Pen" at bounding box center [45, 621] width 16 height 9
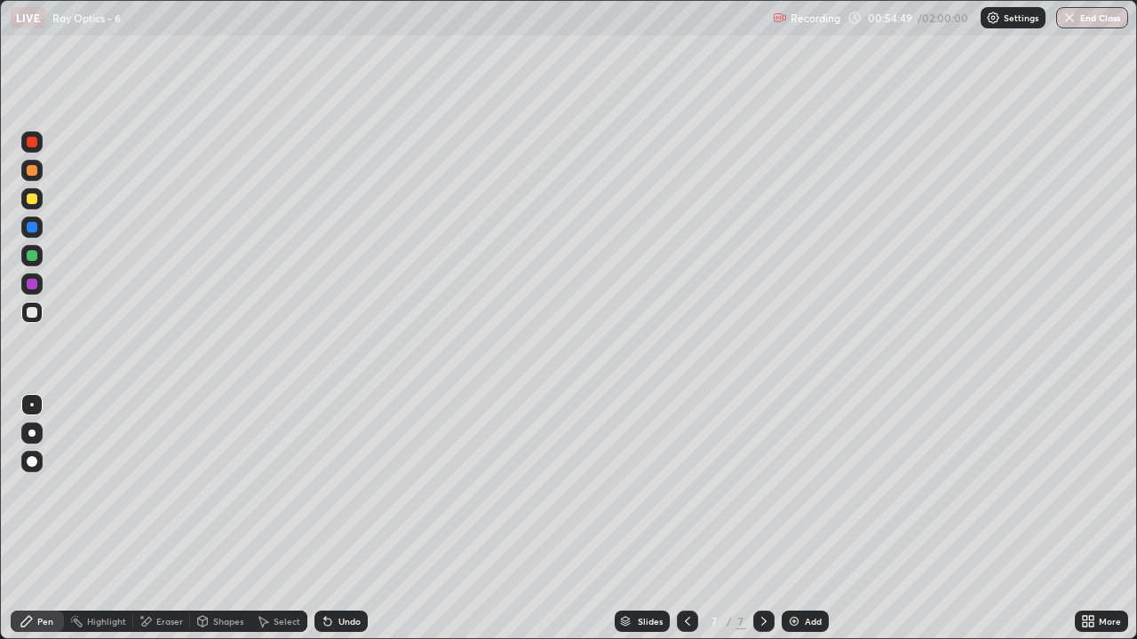
click at [37, 148] on div at bounding box center [31, 141] width 21 height 21
click at [799, 526] on img at bounding box center [794, 622] width 14 height 14
click at [34, 311] on div at bounding box center [32, 312] width 11 height 11
click at [159, 526] on div "Eraser" at bounding box center [169, 621] width 27 height 9
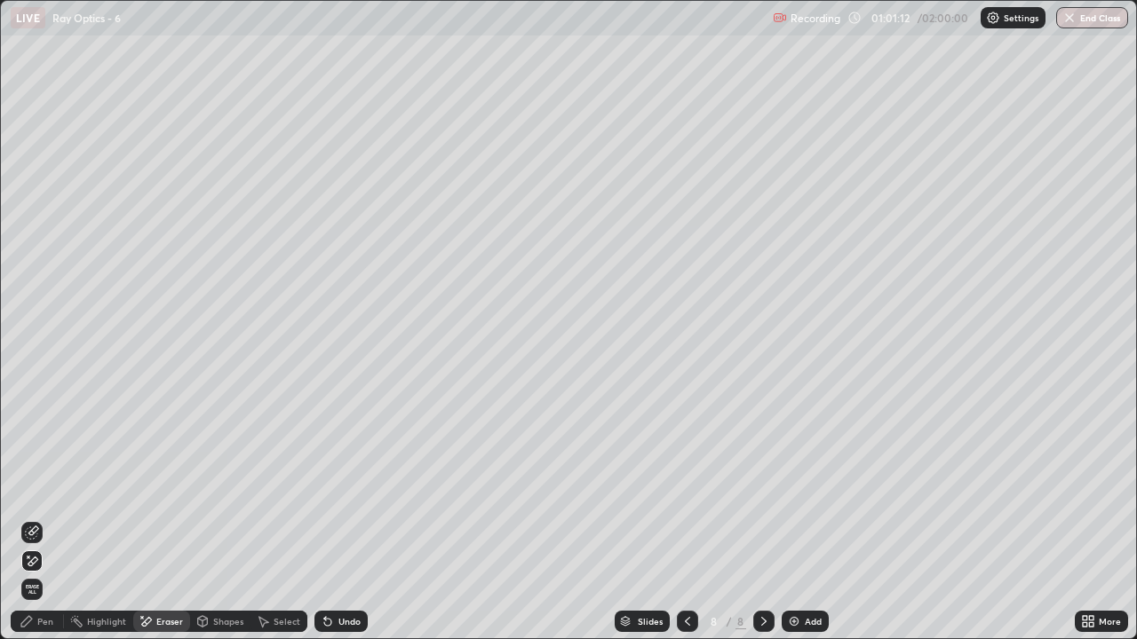
click at [33, 526] on icon at bounding box center [27, 622] width 14 height 14
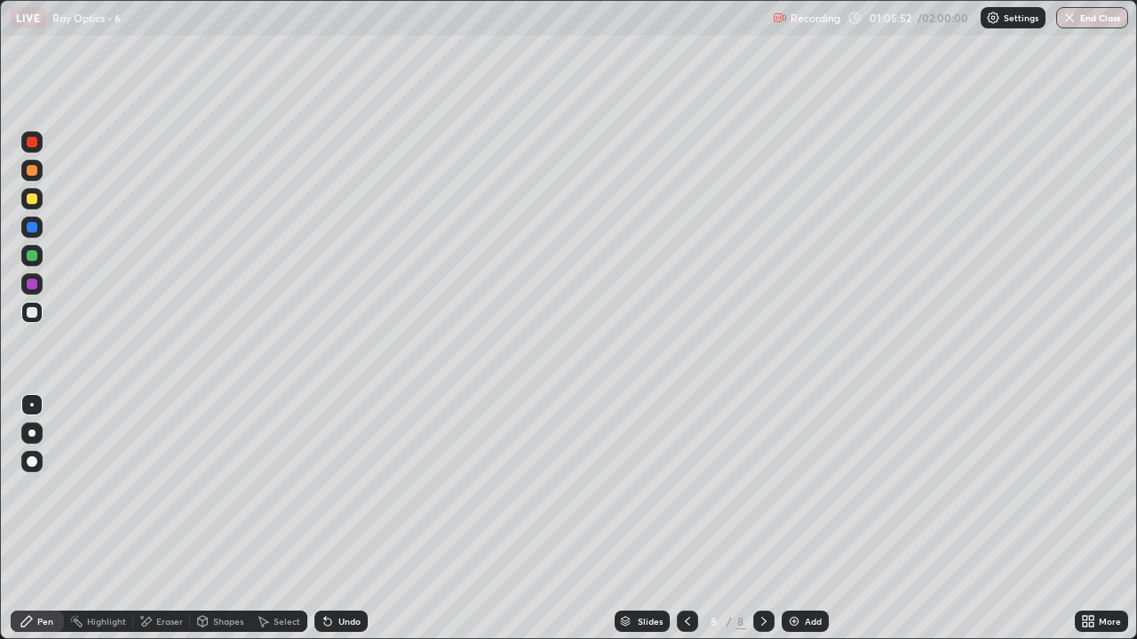
click at [33, 146] on div at bounding box center [32, 142] width 11 height 11
click at [793, 526] on img at bounding box center [794, 622] width 14 height 14
click at [33, 316] on div at bounding box center [32, 312] width 11 height 11
click at [27, 138] on div at bounding box center [32, 142] width 11 height 11
click at [28, 310] on div at bounding box center [32, 312] width 11 height 11
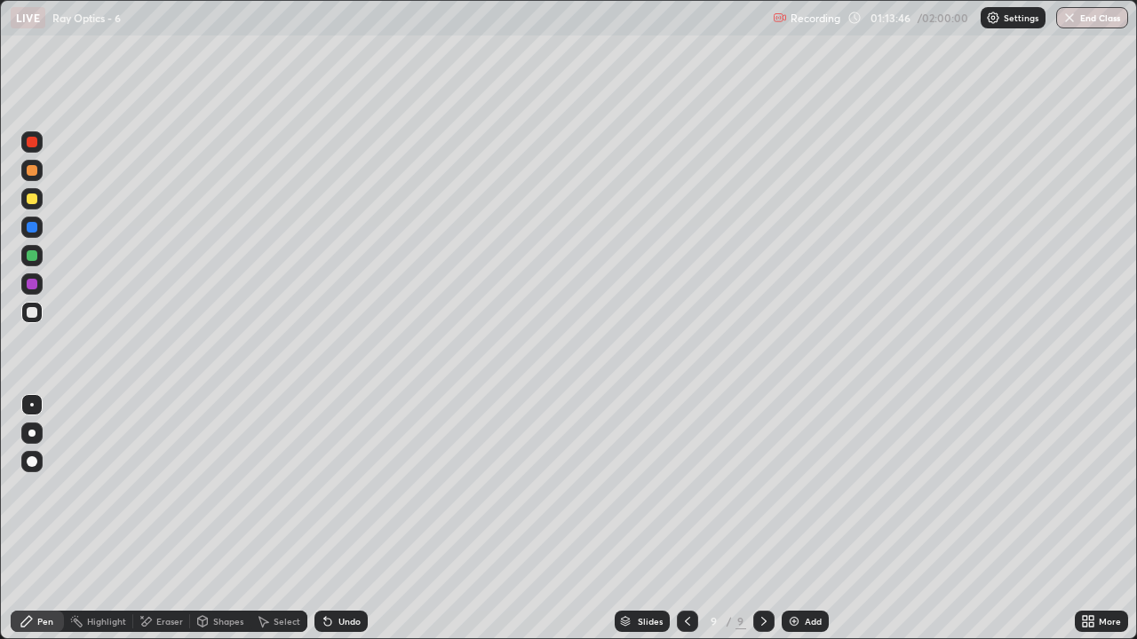
click at [175, 526] on div "Eraser" at bounding box center [169, 621] width 27 height 9
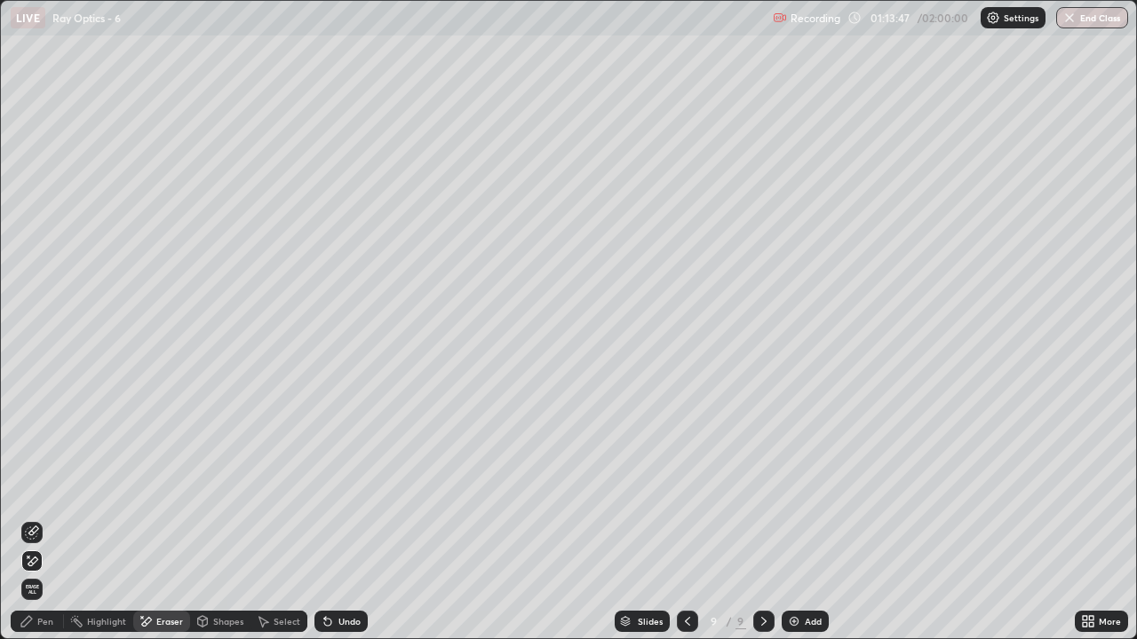
click at [55, 526] on div "Pen" at bounding box center [37, 621] width 53 height 21
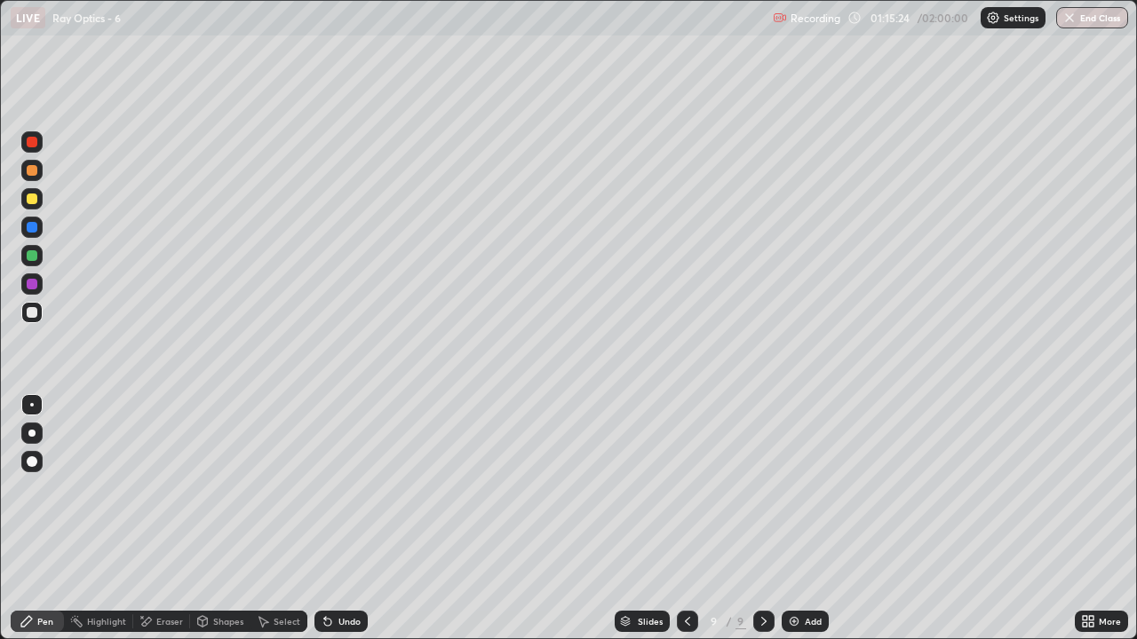
click at [335, 526] on div "Undo" at bounding box center [340, 621] width 53 height 21
click at [336, 526] on div "Undo" at bounding box center [340, 621] width 53 height 21
click at [337, 526] on div "Undo" at bounding box center [340, 621] width 53 height 21
click at [339, 526] on div "Undo" at bounding box center [340, 621] width 53 height 21
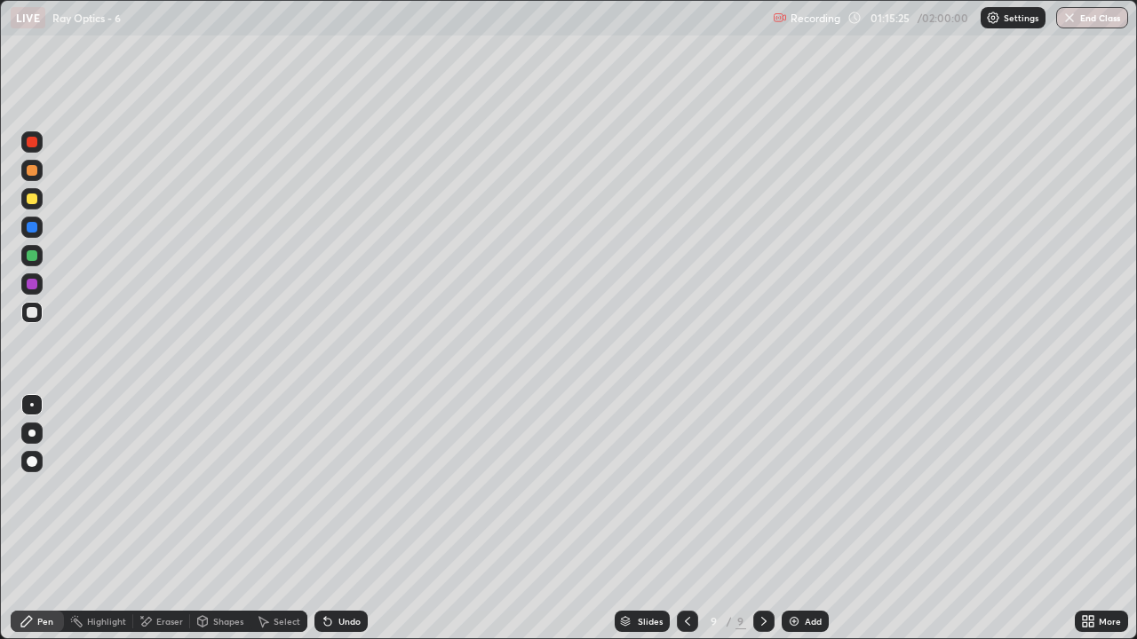
click at [337, 526] on div "Undo" at bounding box center [340, 621] width 53 height 21
click at [340, 526] on div "Undo" at bounding box center [349, 621] width 22 height 9
click at [339, 526] on div "Undo" at bounding box center [349, 621] width 22 height 9
click at [337, 526] on div "Undo" at bounding box center [340, 621] width 53 height 21
click at [339, 526] on div "Undo" at bounding box center [340, 621] width 53 height 21
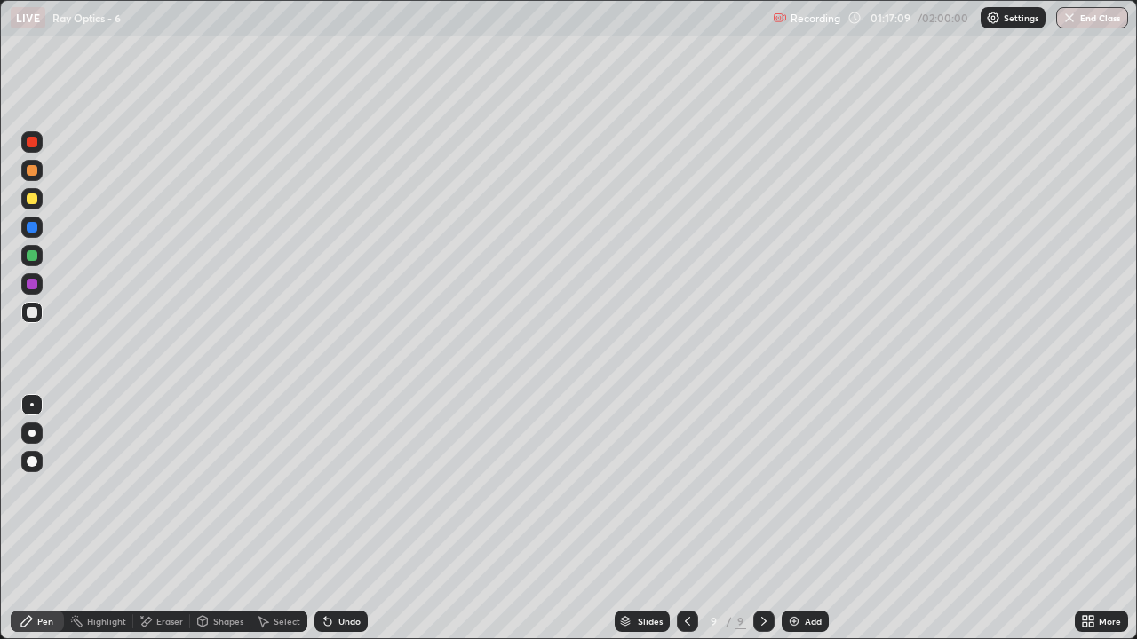
click at [685, 526] on icon at bounding box center [687, 622] width 14 height 14
click at [764, 526] on icon at bounding box center [764, 622] width 14 height 14
click at [762, 526] on icon at bounding box center [764, 622] width 14 height 14
click at [799, 526] on img at bounding box center [794, 622] width 14 height 14
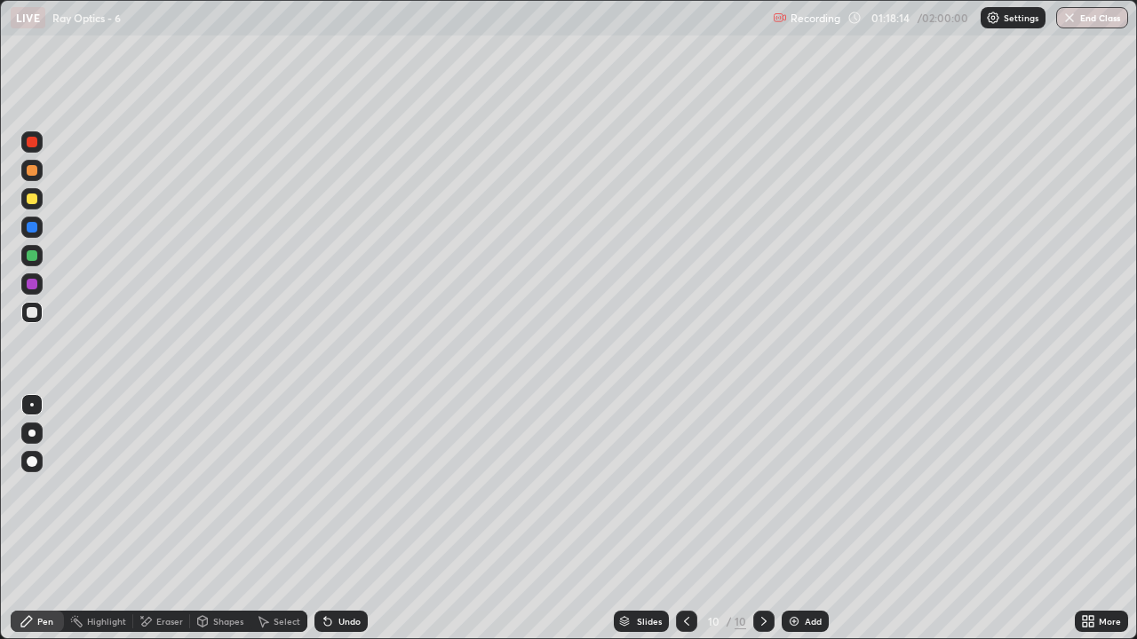
click at [339, 526] on div "Undo" at bounding box center [349, 621] width 22 height 9
click at [335, 526] on div "Undo" at bounding box center [340, 621] width 53 height 21
click at [34, 526] on div "Pen" at bounding box center [37, 621] width 53 height 21
click at [169, 526] on div "Eraser" at bounding box center [169, 621] width 27 height 9
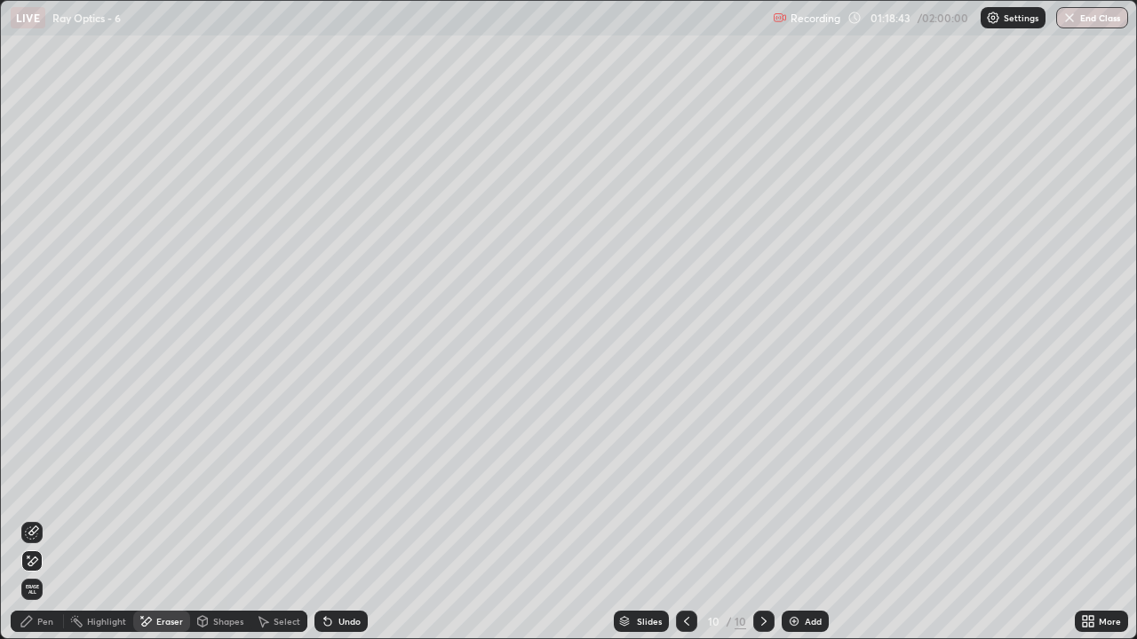
click at [53, 526] on div "Pen" at bounding box center [37, 621] width 53 height 21
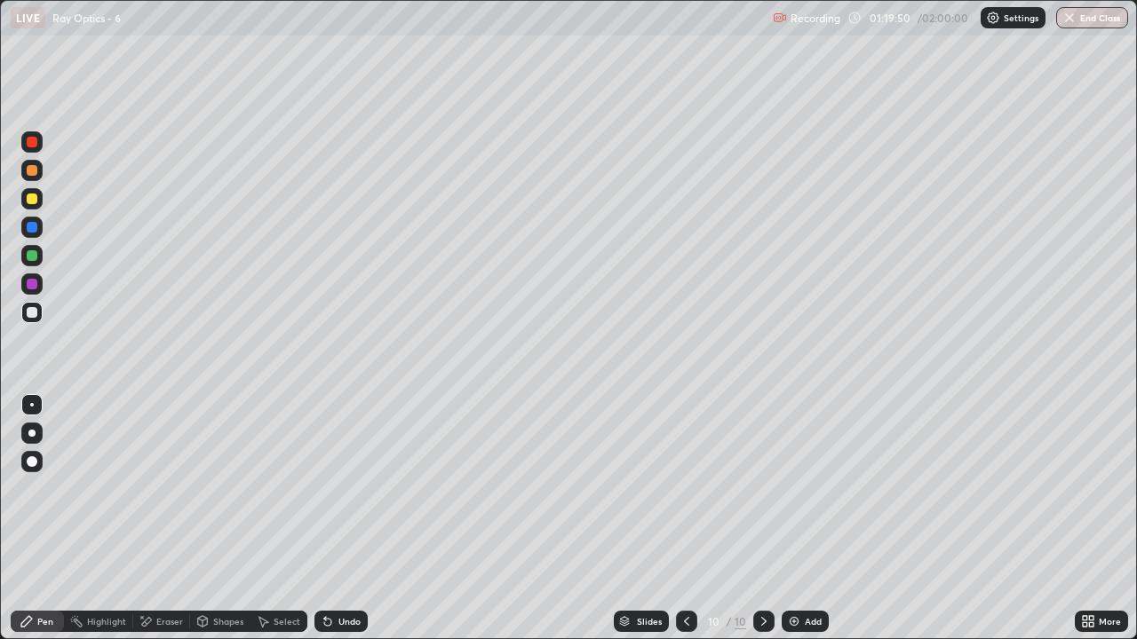
click at [174, 526] on div "Eraser" at bounding box center [169, 621] width 27 height 9
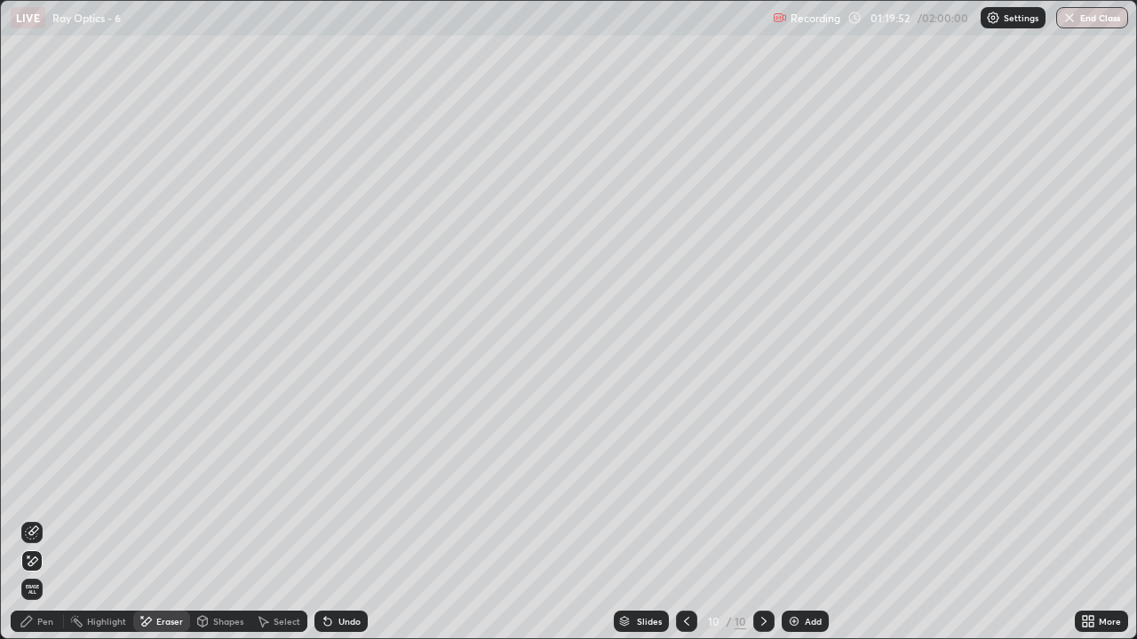
click at [52, 526] on div "Pen" at bounding box center [45, 621] width 16 height 9
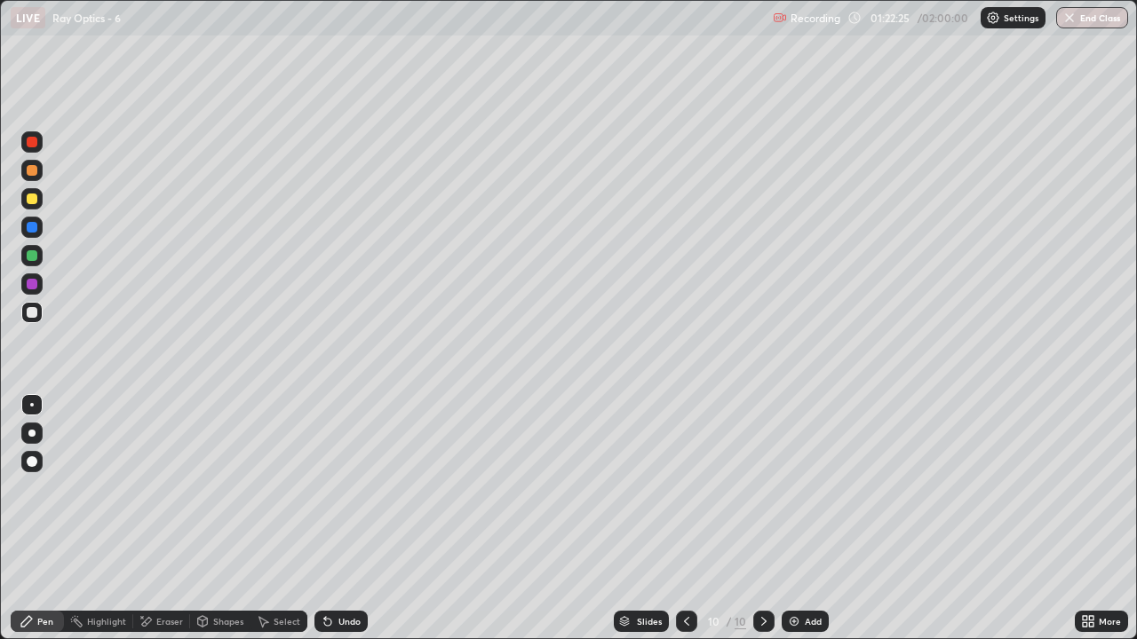
click at [800, 526] on div "Add" at bounding box center [805, 621] width 47 height 21
click at [797, 526] on img at bounding box center [794, 622] width 14 height 14
click at [686, 526] on icon at bounding box center [687, 622] width 14 height 14
click at [34, 147] on div at bounding box center [32, 142] width 11 height 11
click at [765, 526] on icon at bounding box center [764, 622] width 14 height 14
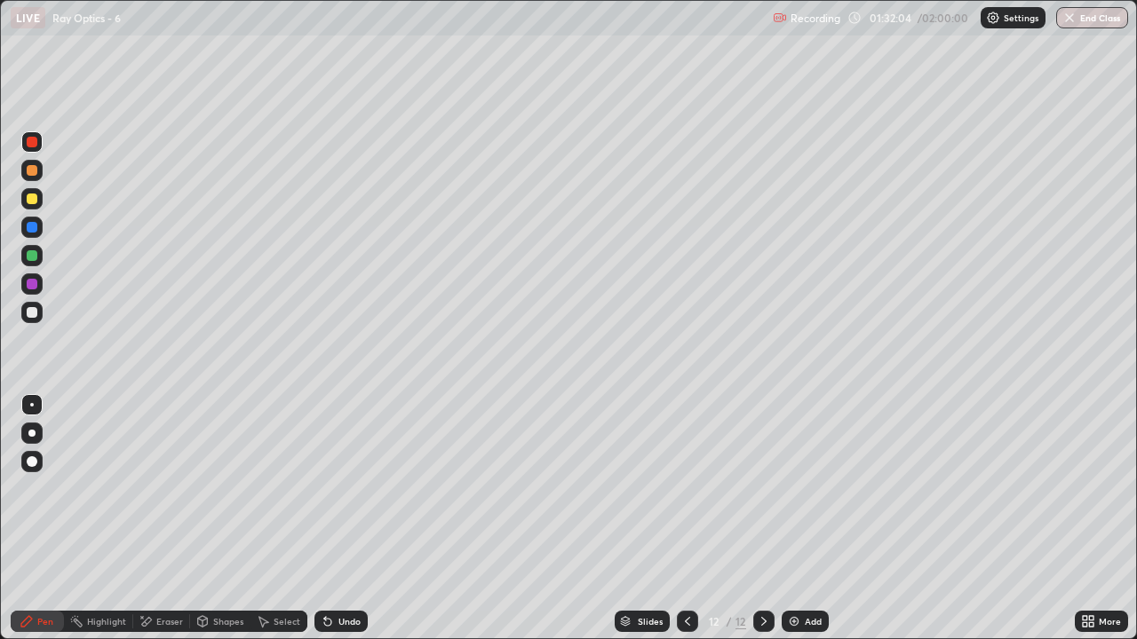
click at [798, 526] on img at bounding box center [794, 622] width 14 height 14
click at [41, 317] on div at bounding box center [31, 312] width 21 height 21
click at [804, 526] on div "Add" at bounding box center [805, 621] width 47 height 21
click at [799, 526] on div "Add" at bounding box center [805, 621] width 47 height 21
click at [684, 526] on icon at bounding box center [687, 622] width 14 height 14
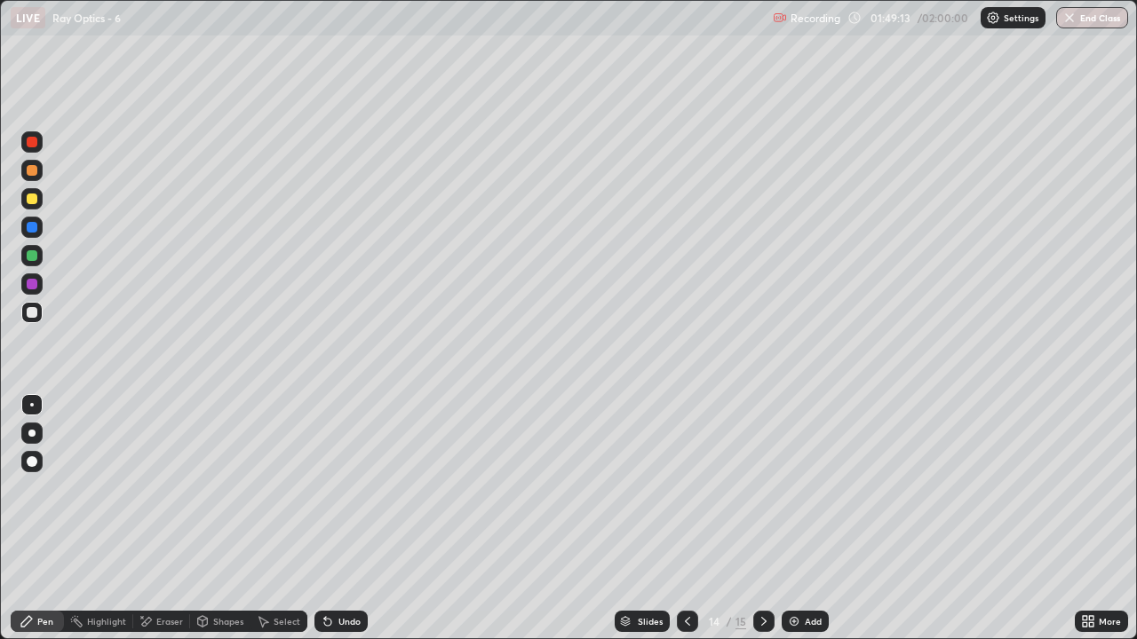
click at [686, 526] on icon at bounding box center [687, 622] width 14 height 14
click at [764, 526] on icon at bounding box center [763, 621] width 5 height 9
click at [1089, 20] on button "End Class" at bounding box center [1092, 17] width 72 height 21
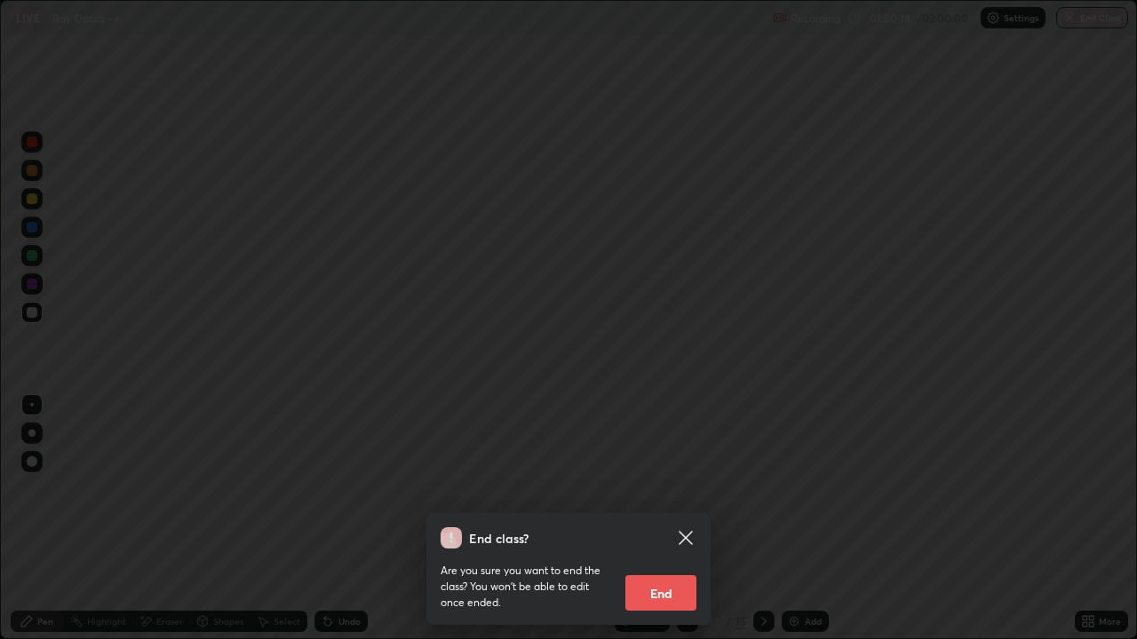
click at [674, 526] on button "End" at bounding box center [660, 594] width 71 height 36
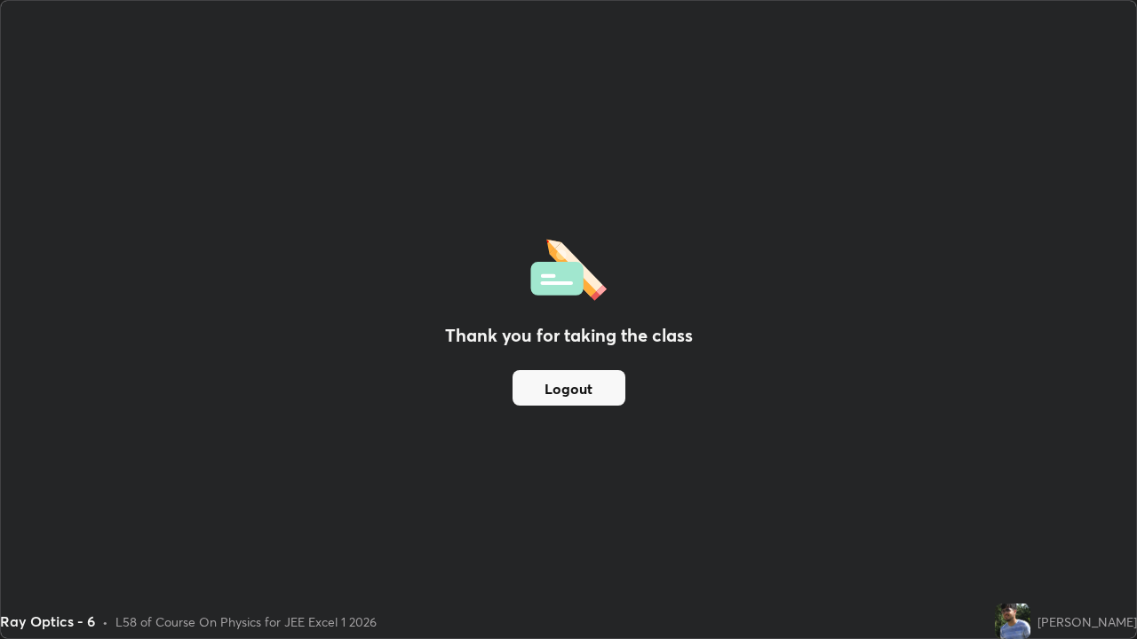
click at [584, 385] on button "Logout" at bounding box center [568, 388] width 113 height 36
click at [580, 389] on button "Logout" at bounding box center [568, 388] width 113 height 36
click at [580, 382] on button "Logout" at bounding box center [568, 388] width 113 height 36
click at [568, 388] on button "Logout" at bounding box center [568, 388] width 113 height 36
